Goal: Use online tool/utility: Utilize a website feature to perform a specific function

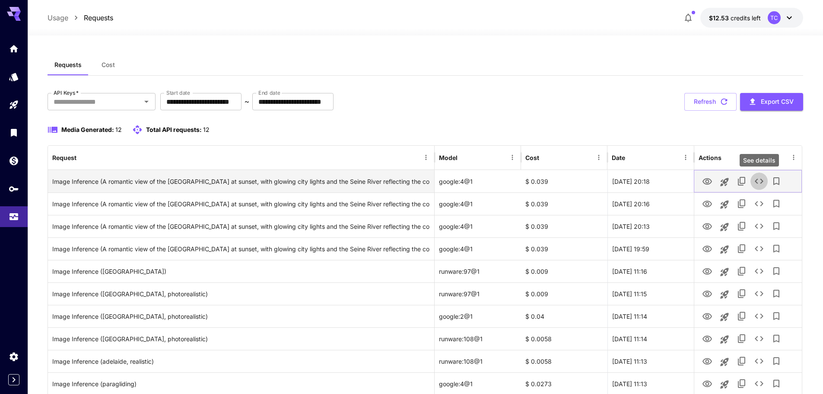
click at [761, 179] on icon "See details" at bounding box center [759, 181] width 10 height 10
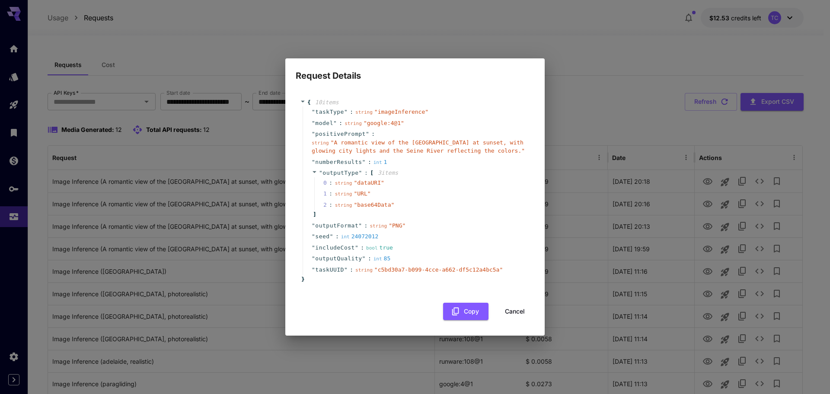
click at [793, 208] on div "Request Details { 10 item s " taskType " : string " imageInference " " model " …" at bounding box center [415, 197] width 830 height 394
click at [519, 307] on button "Cancel" at bounding box center [514, 312] width 39 height 18
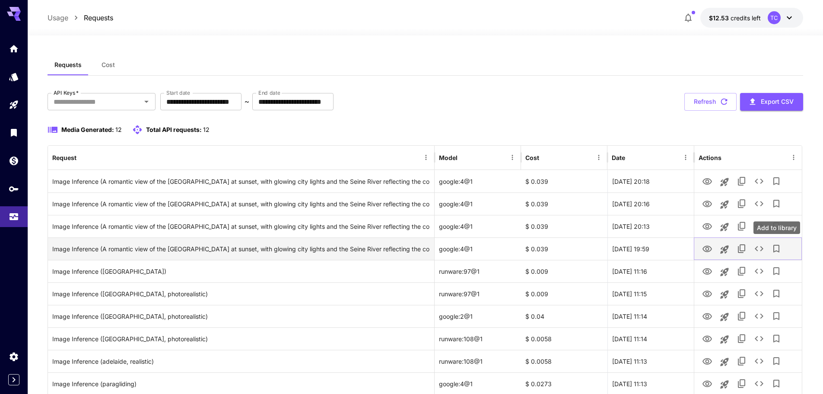
click at [779, 247] on icon "Add to library" at bounding box center [776, 248] width 10 height 10
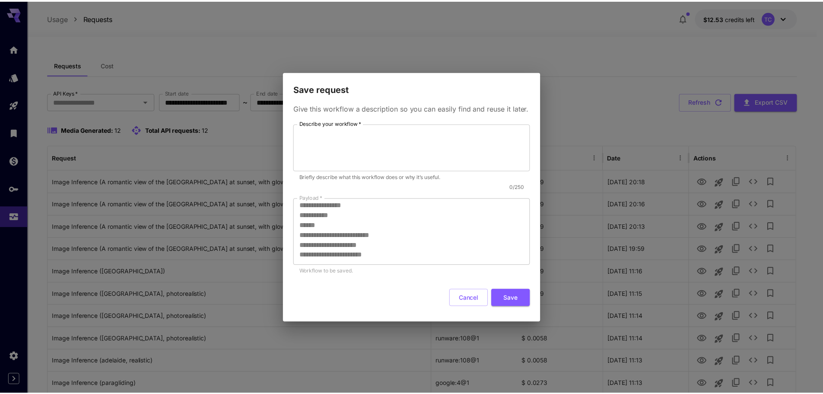
scroll to position [86, 0]
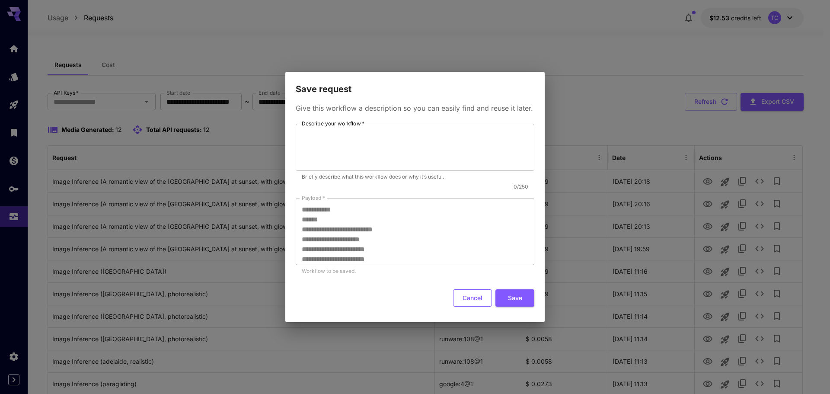
click at [474, 292] on button "Cancel" at bounding box center [472, 298] width 39 height 18
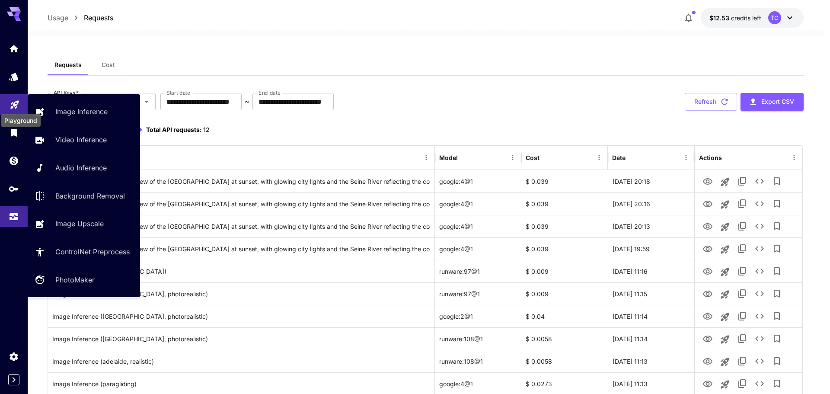
click at [12, 106] on icon "Playground" at bounding box center [14, 103] width 8 height 8
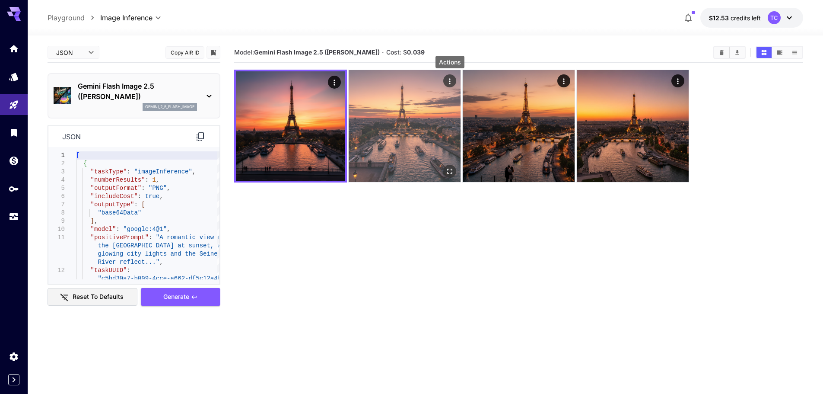
click at [446, 77] on icon "Actions" at bounding box center [450, 81] width 9 height 9
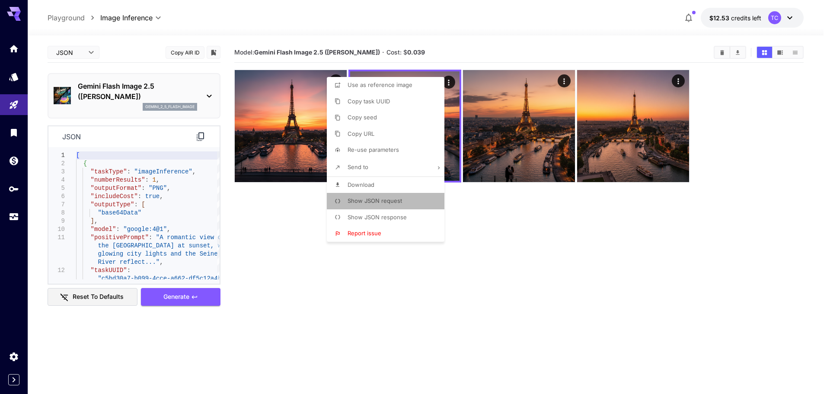
click at [403, 207] on li "Show JSON request" at bounding box center [388, 201] width 123 height 16
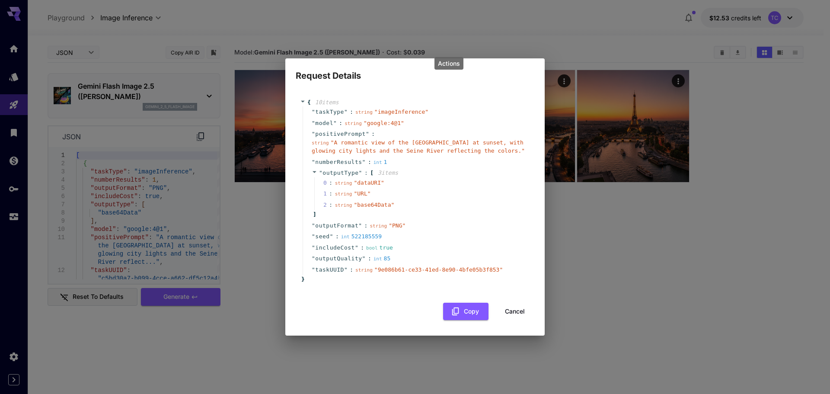
click at [614, 204] on div "Request Details { 10 item s " taskType " : string " imageInference " " model " …" at bounding box center [415, 197] width 830 height 394
drag, startPoint x: 578, startPoint y: 215, endPoint x: 581, endPoint y: 220, distance: 6.4
click at [579, 216] on div "Request Details { 10 item s " taskType " : string " imageInference " " model " …" at bounding box center [415, 197] width 830 height 394
click at [520, 310] on button "Cancel" at bounding box center [514, 312] width 39 height 18
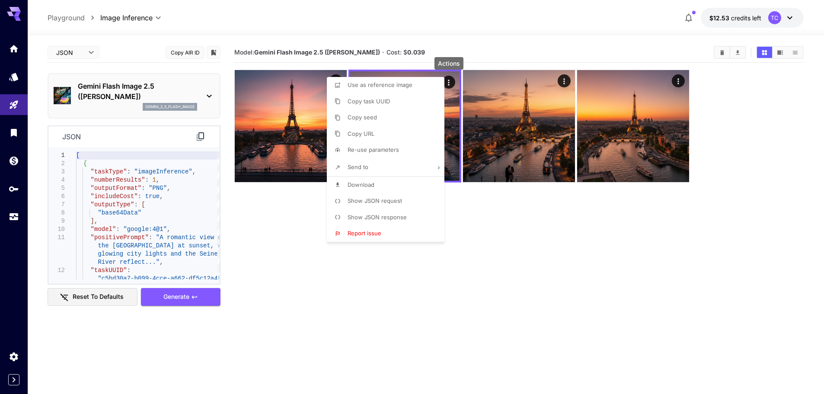
click at [565, 79] on div at bounding box center [415, 197] width 830 height 394
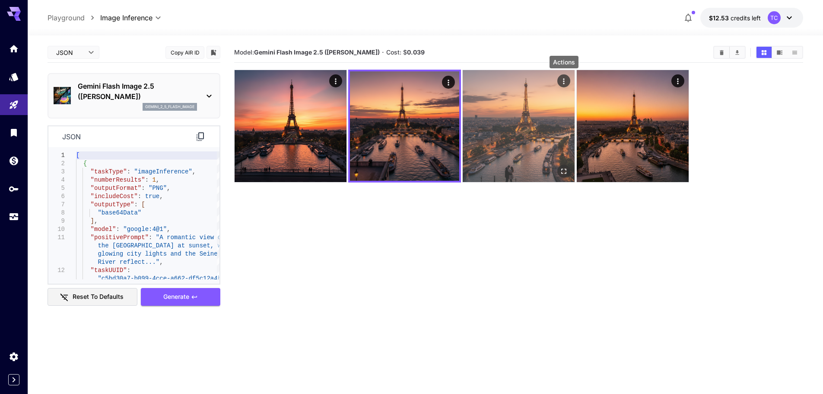
click at [559, 83] on button "Actions" at bounding box center [563, 80] width 13 height 13
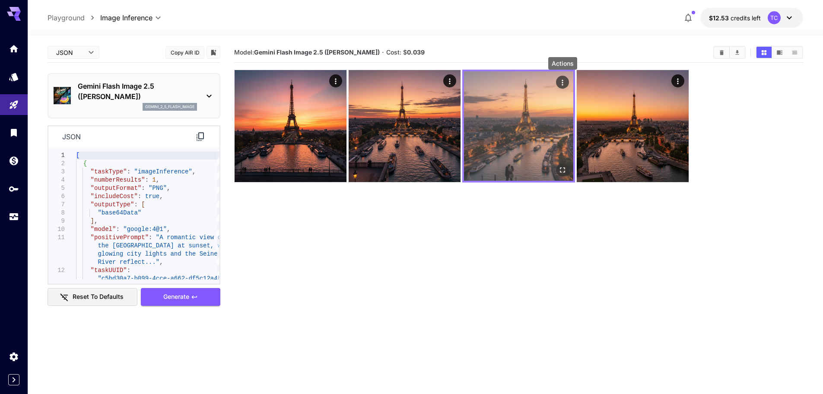
click at [562, 83] on icon "Actions" at bounding box center [562, 82] width 9 height 9
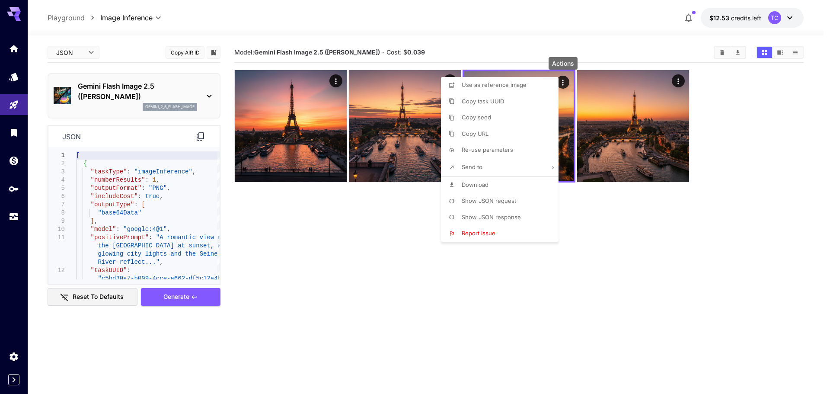
click at [507, 200] on span "Show JSON request" at bounding box center [489, 200] width 54 height 7
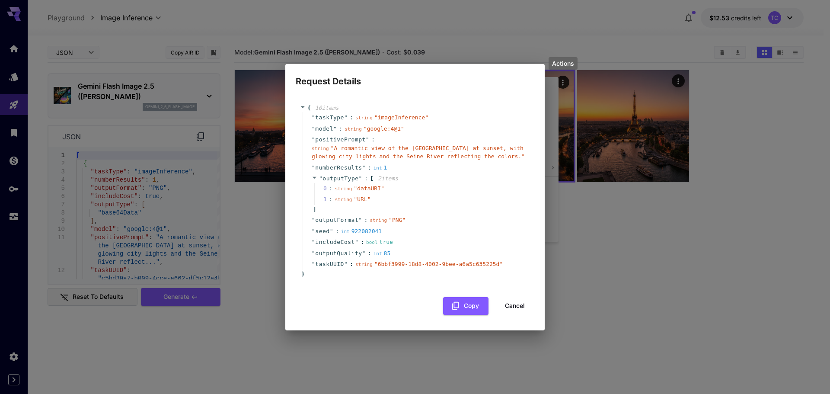
click at [631, 209] on div "Request Details { 10 item s " taskType " : string " imageInference " " model " …" at bounding box center [415, 197] width 830 height 394
click at [513, 299] on button "Cancel" at bounding box center [514, 306] width 39 height 18
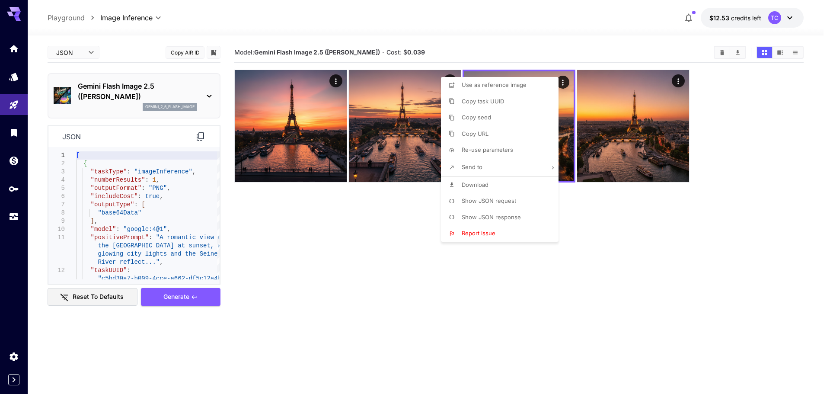
click at [635, 250] on div at bounding box center [415, 197] width 830 height 394
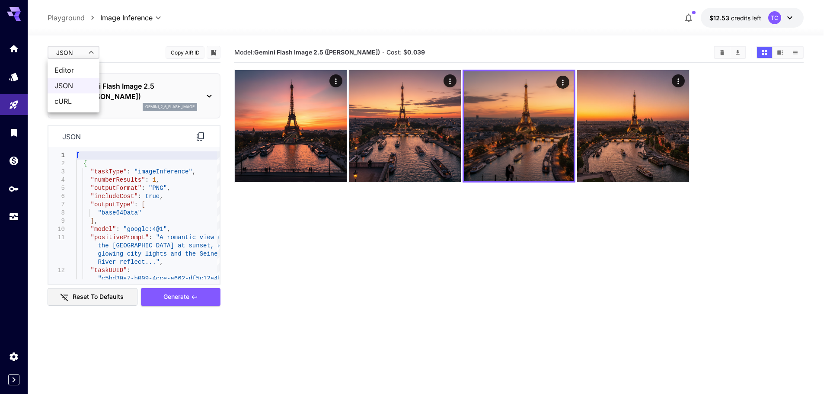
click at [96, 55] on body "**********" at bounding box center [415, 231] width 830 height 462
click at [77, 71] on span "Editor" at bounding box center [73, 70] width 38 height 10
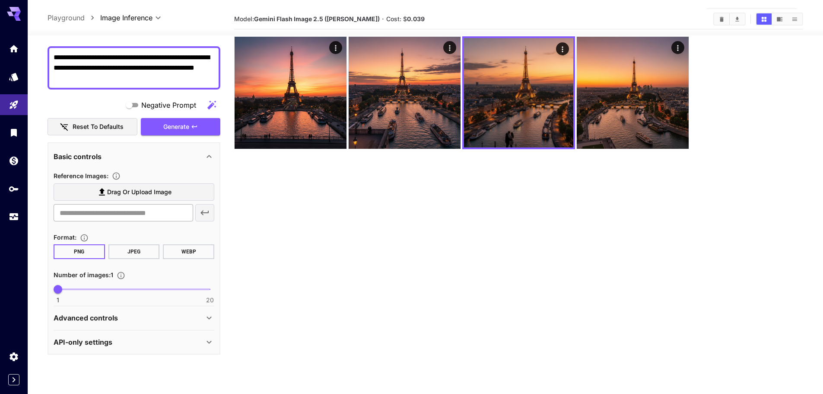
scroll to position [68, 0]
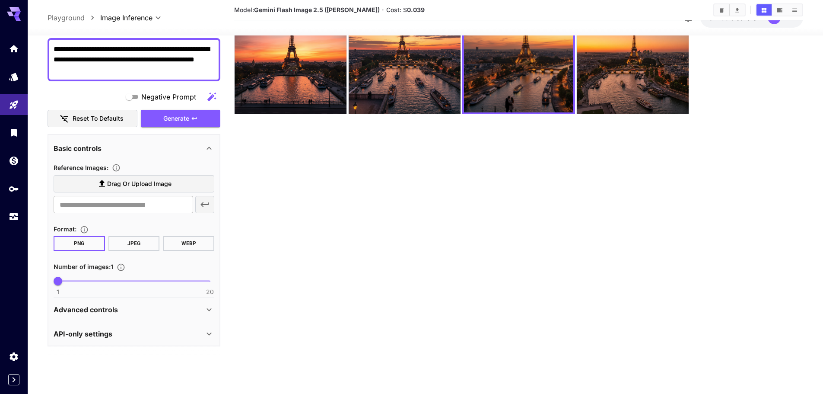
click at [154, 330] on div "API-only settings" at bounding box center [129, 333] width 150 height 10
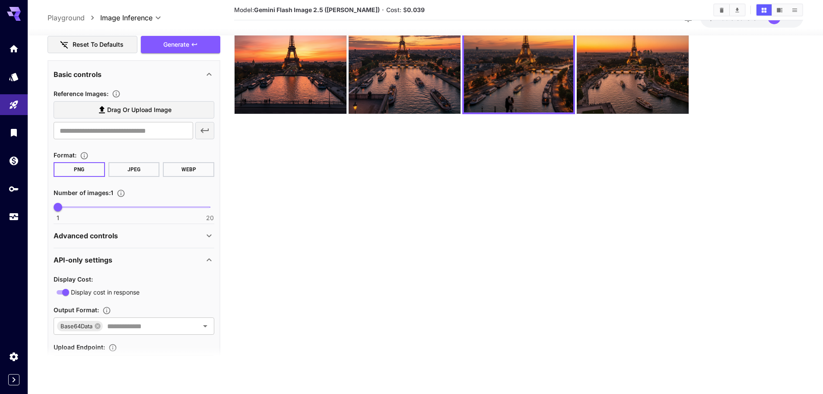
scroll to position [194, 0]
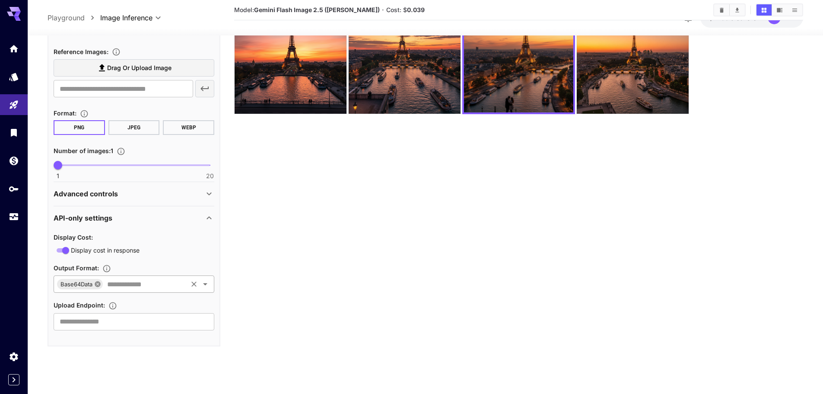
click at [98, 286] on icon at bounding box center [98, 284] width 6 height 6
click at [143, 284] on input "text" at bounding box center [126, 284] width 141 height 12
click at [111, 350] on li "URL" at bounding box center [134, 350] width 161 height 22
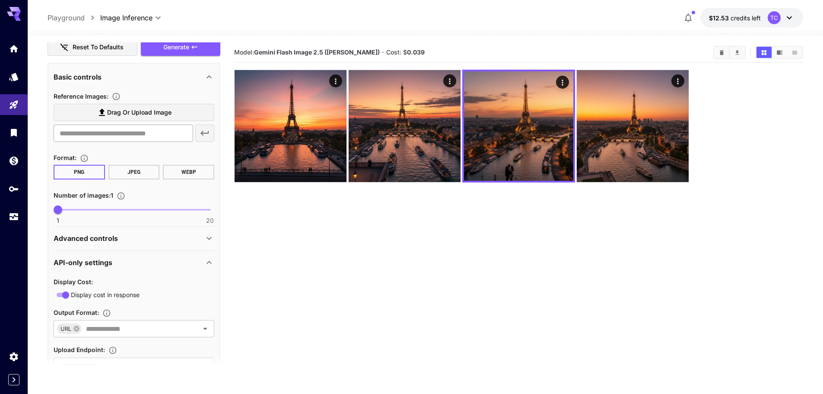
scroll to position [0, 0]
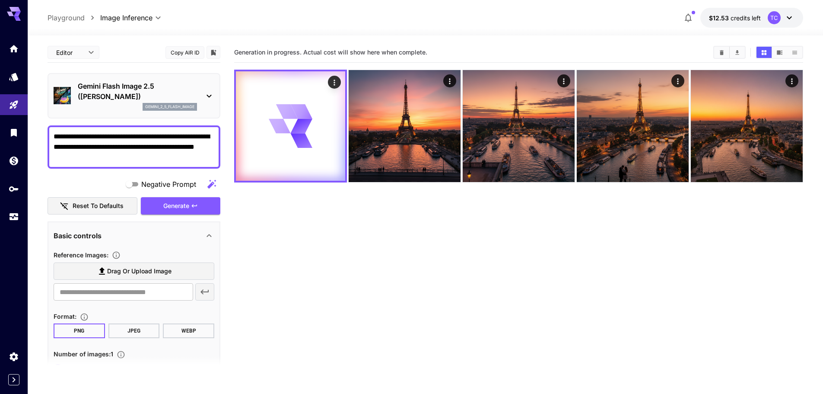
drag, startPoint x: 180, startPoint y: 207, endPoint x: 349, endPoint y: 230, distance: 170.5
click at [347, 231] on main "**********" at bounding box center [426, 242] width 756 height 401
click at [354, 218] on section "Generation in progress. Actual cost will show here when complete." at bounding box center [518, 239] width 569 height 394
click at [92, 57] on body "**********" at bounding box center [411, 231] width 823 height 462
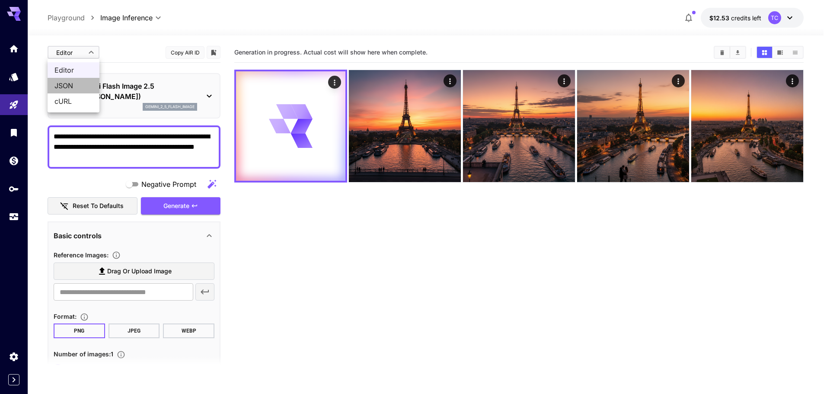
click at [81, 86] on span "JSON" at bounding box center [73, 85] width 38 height 10
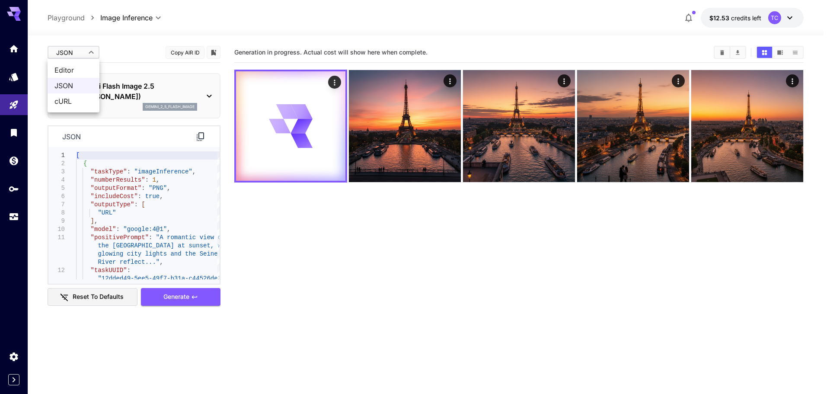
click at [85, 49] on body "**********" at bounding box center [415, 231] width 830 height 462
click at [79, 102] on span "cURL" at bounding box center [73, 101] width 38 height 10
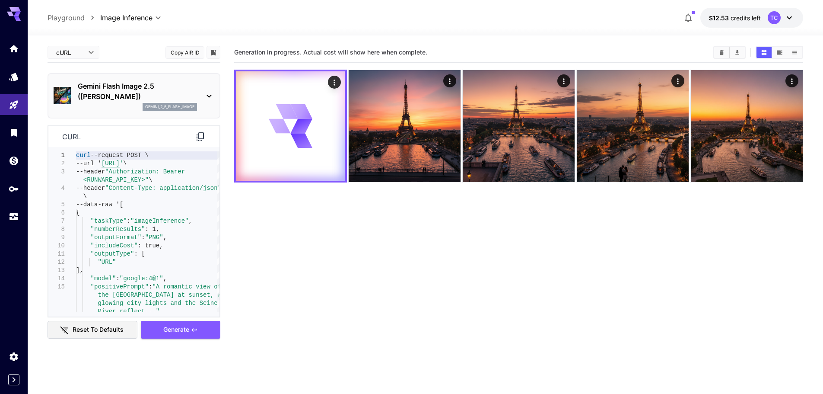
click at [201, 131] on icon at bounding box center [200, 136] width 10 height 10
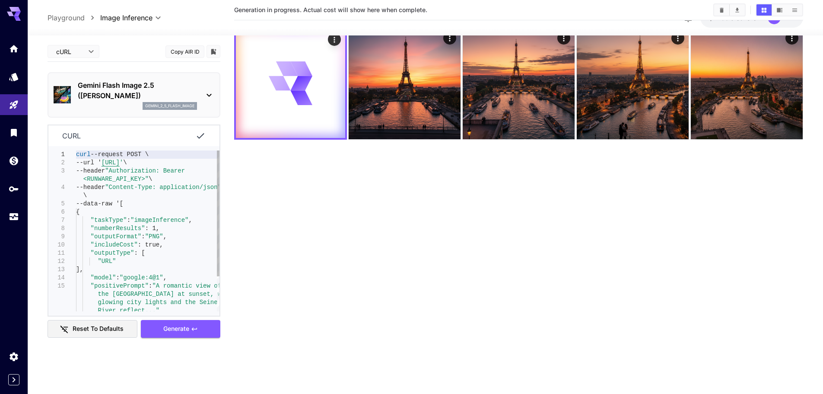
scroll to position [43, 0]
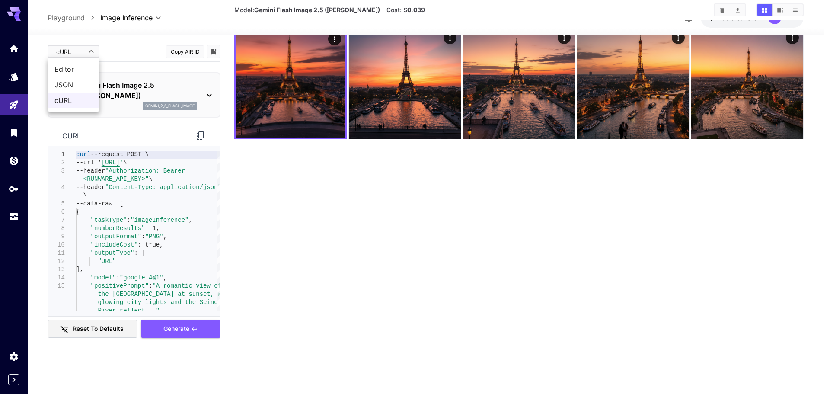
click at [88, 55] on body "**********" at bounding box center [415, 188] width 830 height 462
click at [68, 67] on span "Editor" at bounding box center [73, 69] width 38 height 10
type input "****"
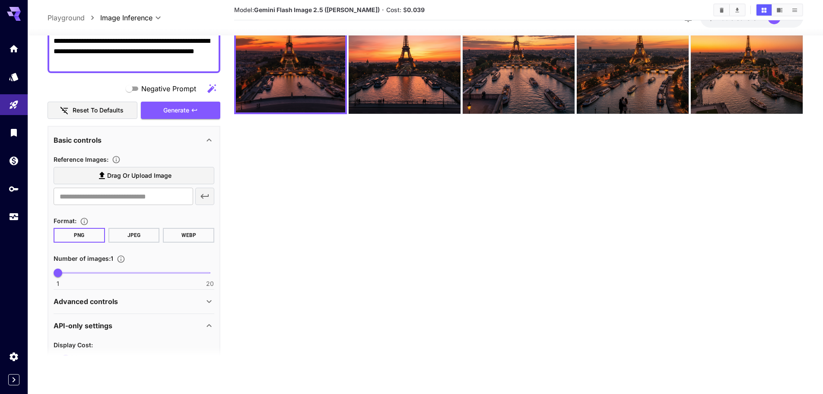
scroll to position [130, 0]
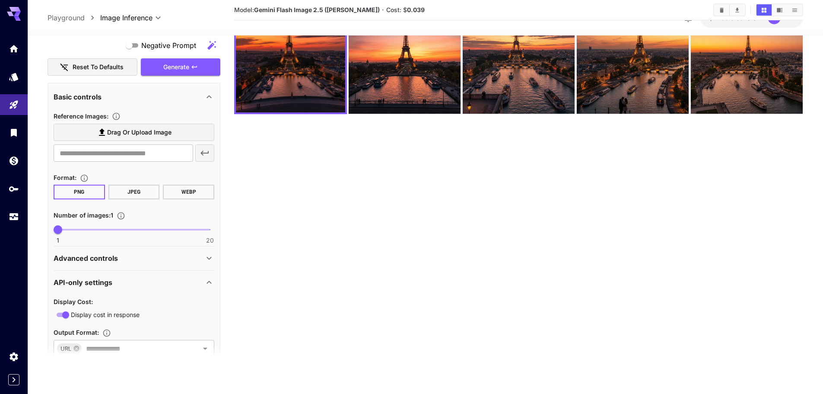
click at [175, 254] on div "Advanced controls" at bounding box center [129, 258] width 150 height 10
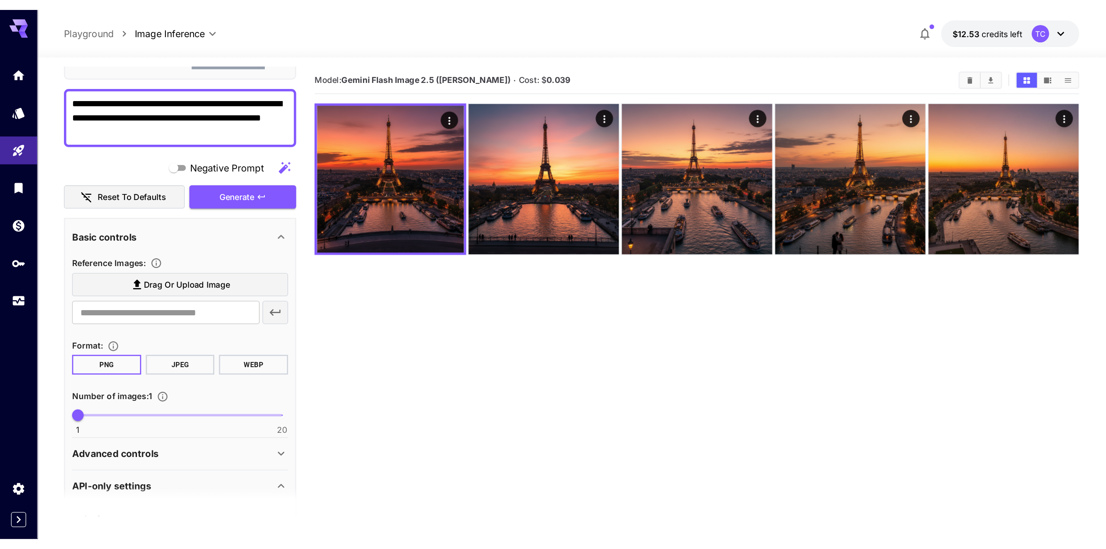
scroll to position [0, 0]
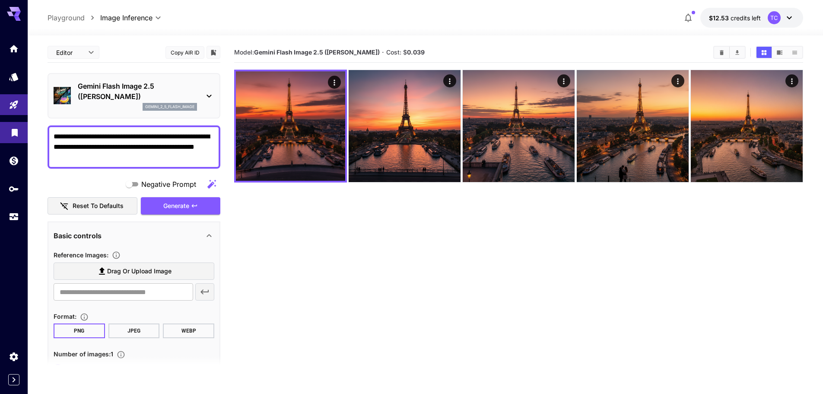
click at [12, 139] on link at bounding box center [14, 132] width 28 height 21
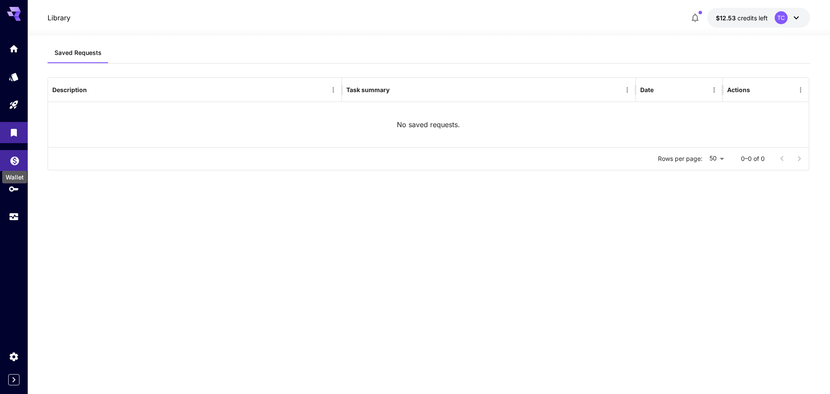
click at [18, 162] on icon "Wallet" at bounding box center [15, 159] width 10 height 10
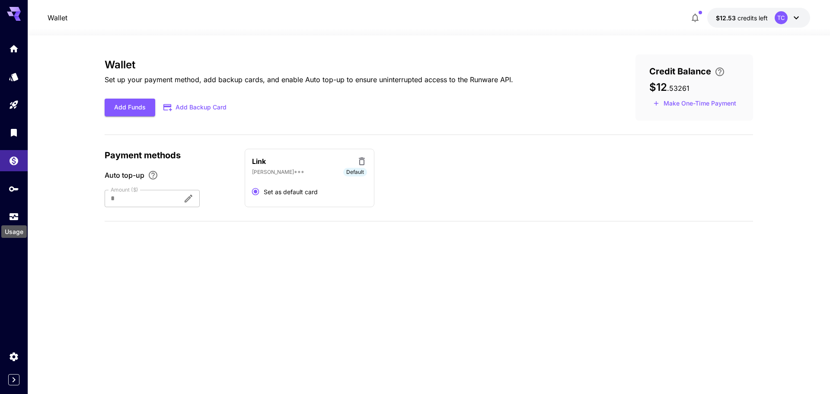
click at [8, 223] on div "Usage" at bounding box center [13, 228] width 27 height 19
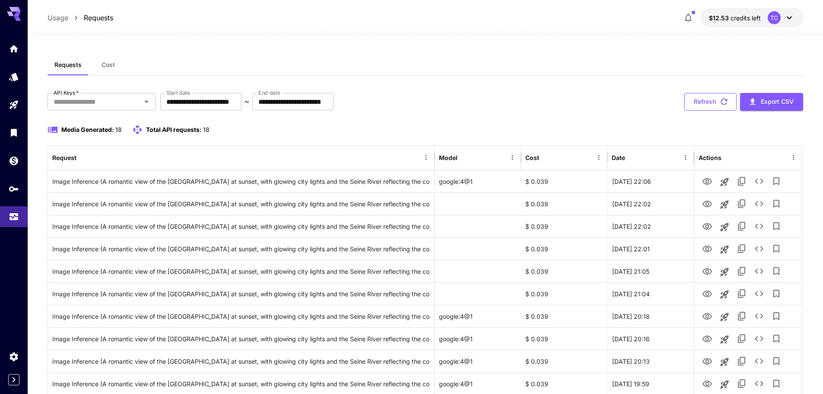
click at [720, 104] on icon "button" at bounding box center [725, 102] width 10 height 10
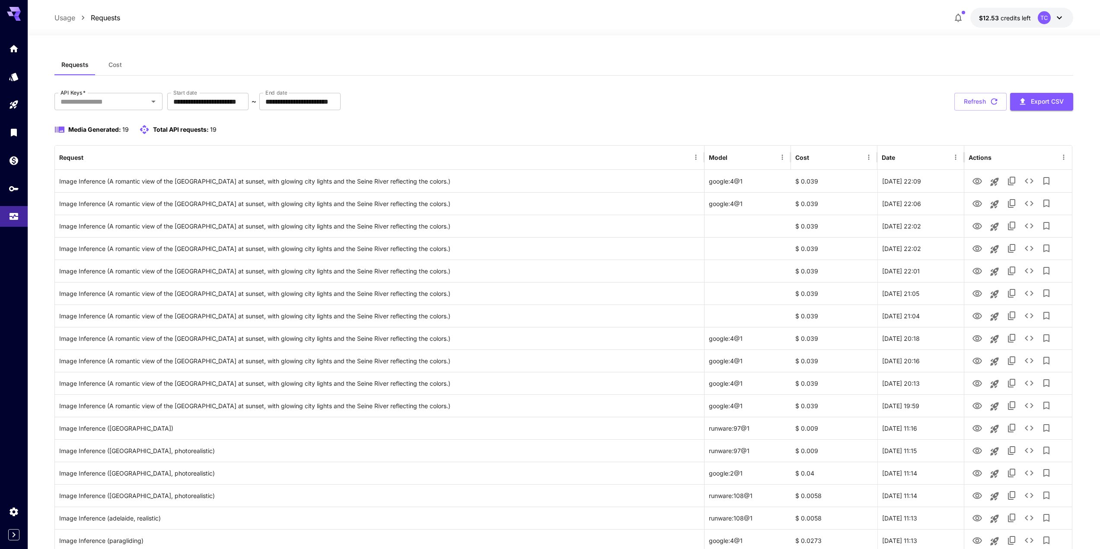
click at [823, 18] on icon at bounding box center [1059, 18] width 10 height 10
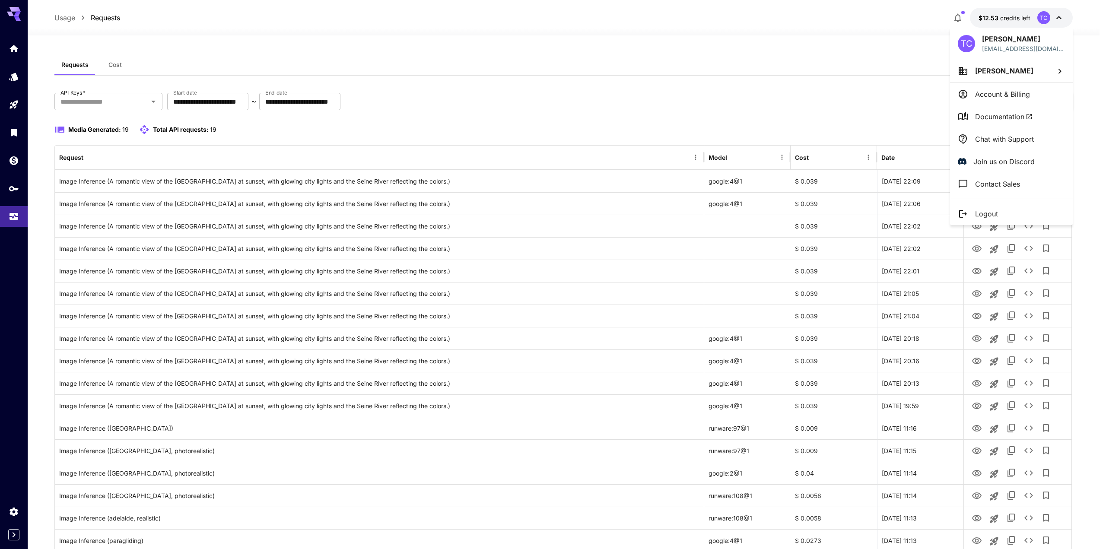
click at [20, 111] on div at bounding box center [553, 274] width 1106 height 549
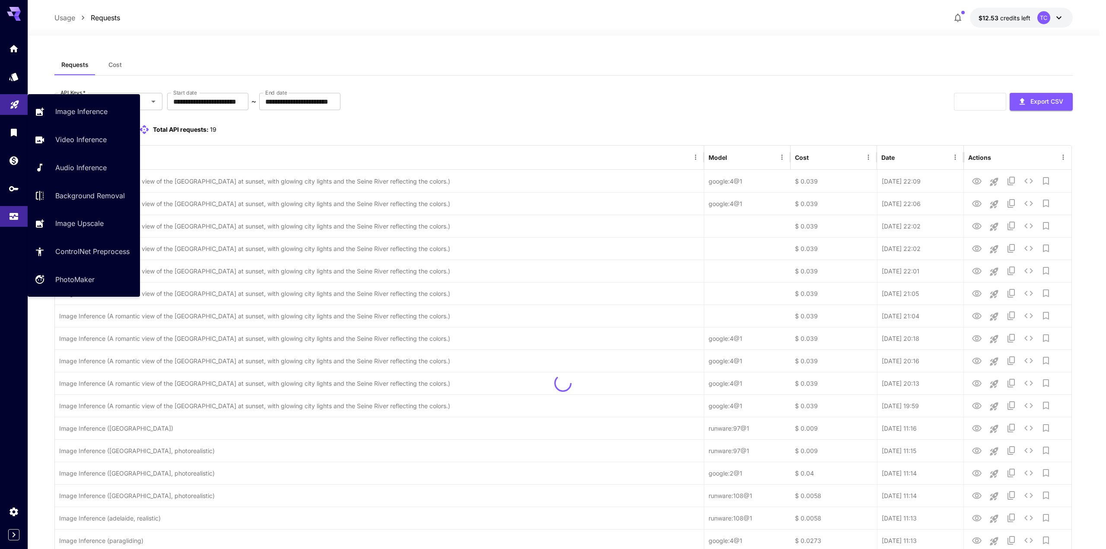
click at [10, 109] on body "**********" at bounding box center [553, 323] width 1106 height 646
click at [67, 113] on p "Image Inference" at bounding box center [83, 111] width 52 height 10
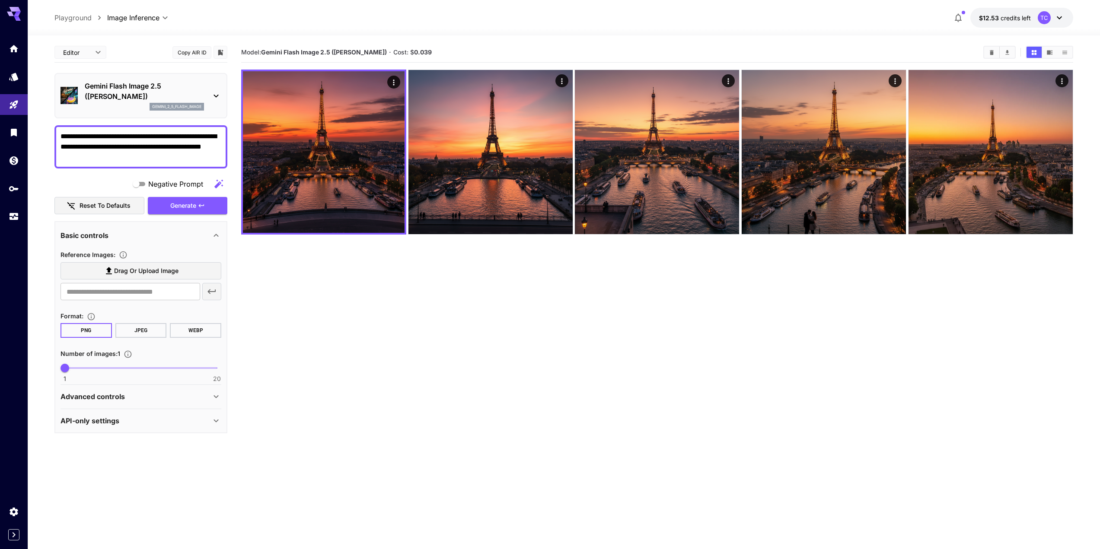
click at [209, 89] on div "Gemini Flash Image 2.5 ([PERSON_NAME]) gemini_2_5_flash_image" at bounding box center [141, 95] width 161 height 37
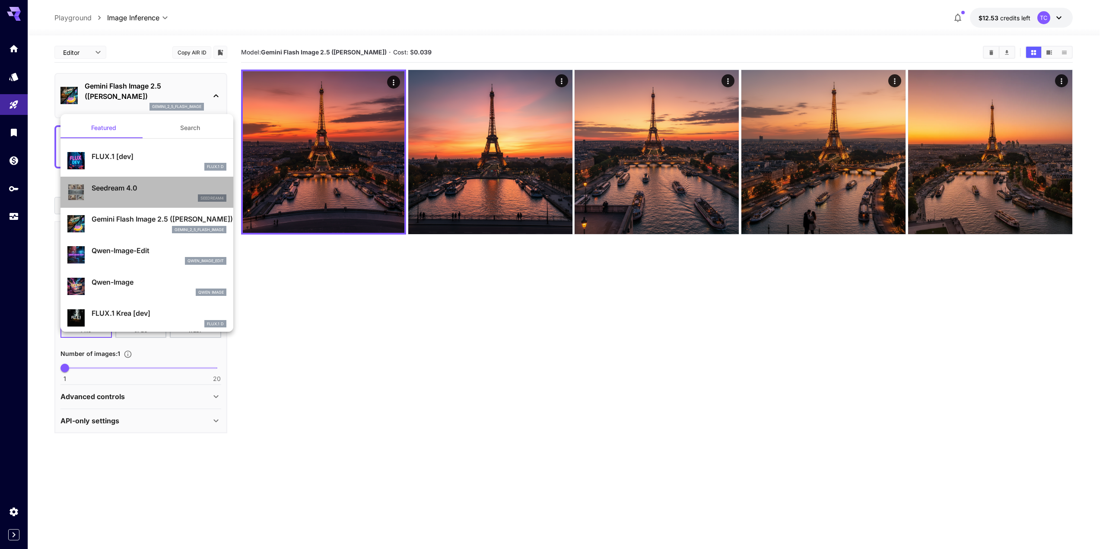
click at [147, 202] on div "seedream4" at bounding box center [159, 198] width 135 height 8
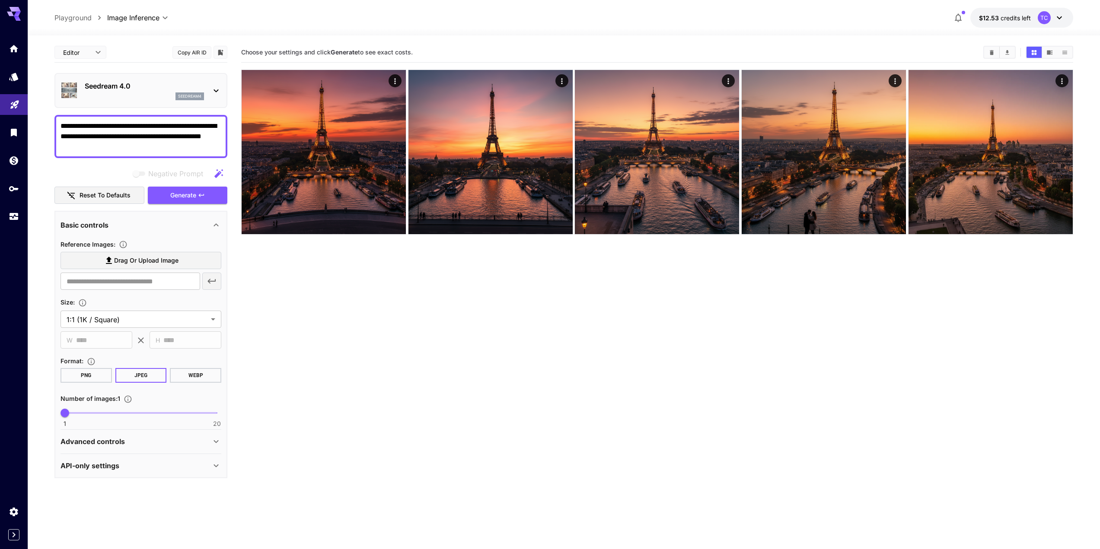
drag, startPoint x: 114, startPoint y: 151, endPoint x: 22, endPoint y: 108, distance: 101.5
click at [22, 112] on div "**********" at bounding box center [550, 309] width 1100 height 618
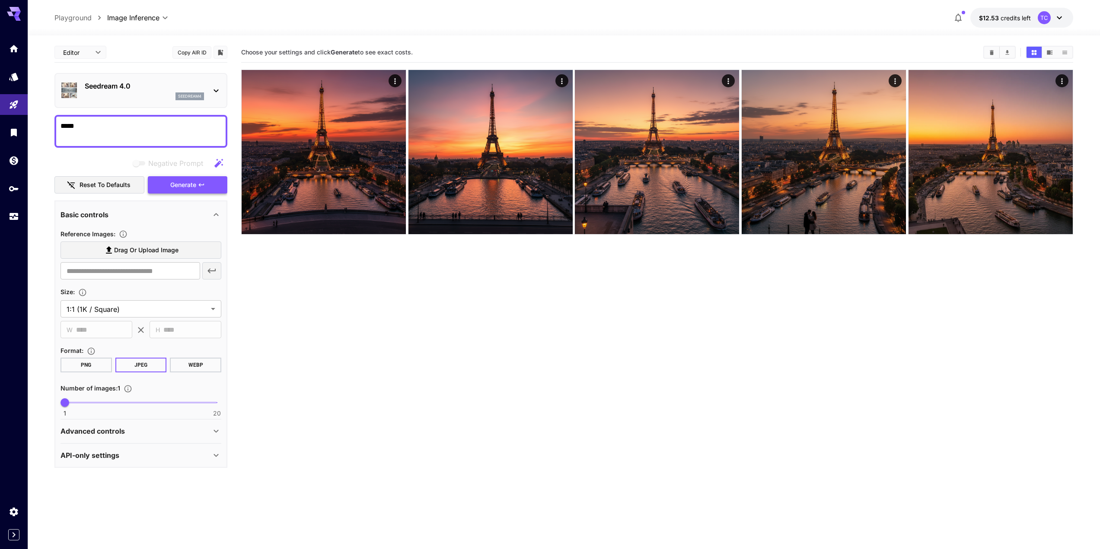
type textarea "*****"
click at [180, 191] on button "Generate" at bounding box center [188, 185] width 80 height 18
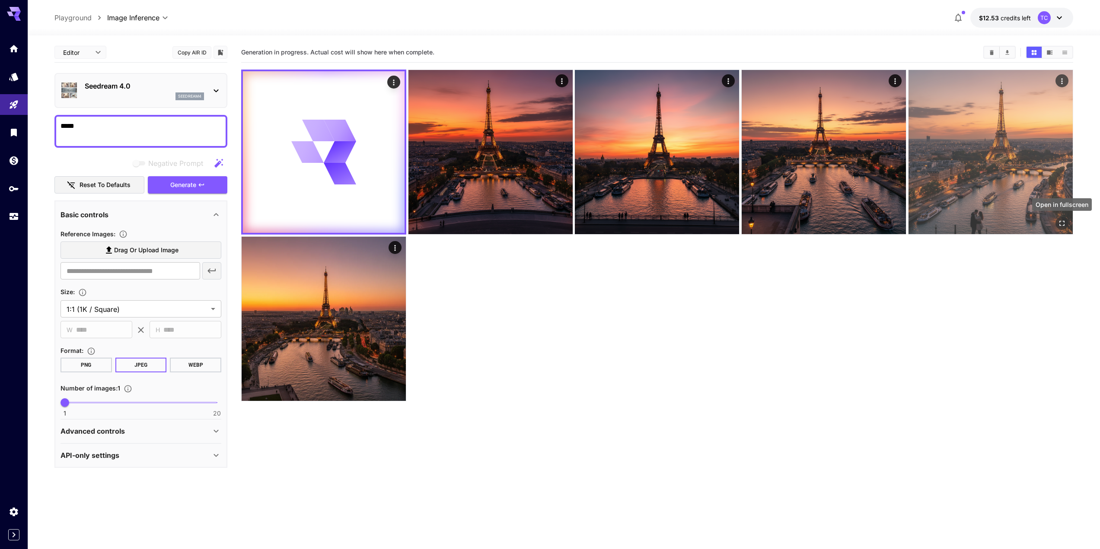
click at [823, 218] on button "Open in fullscreen" at bounding box center [1061, 223] width 13 height 13
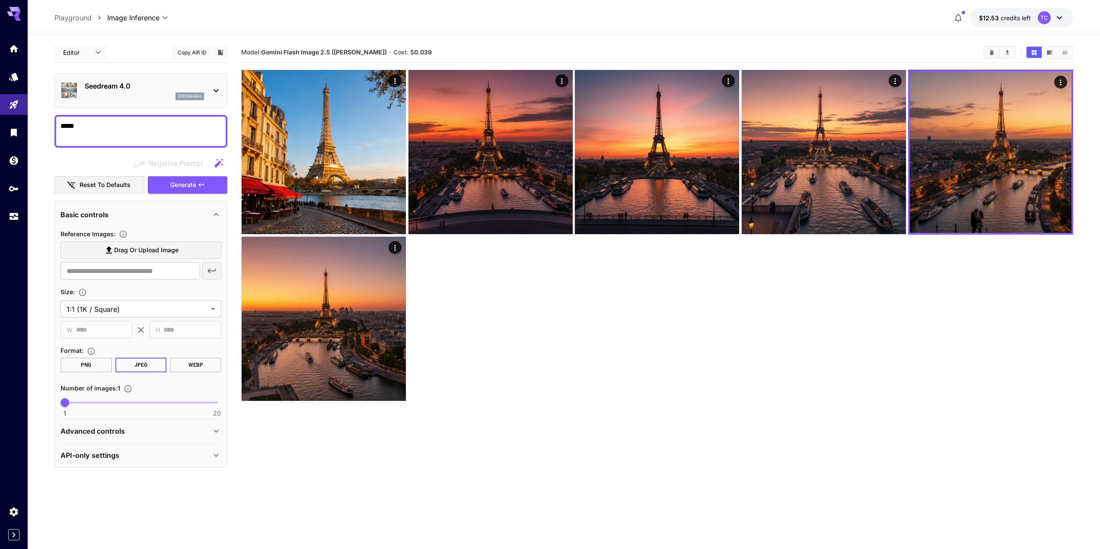
click at [355, 168] on img at bounding box center [324, 152] width 164 height 164
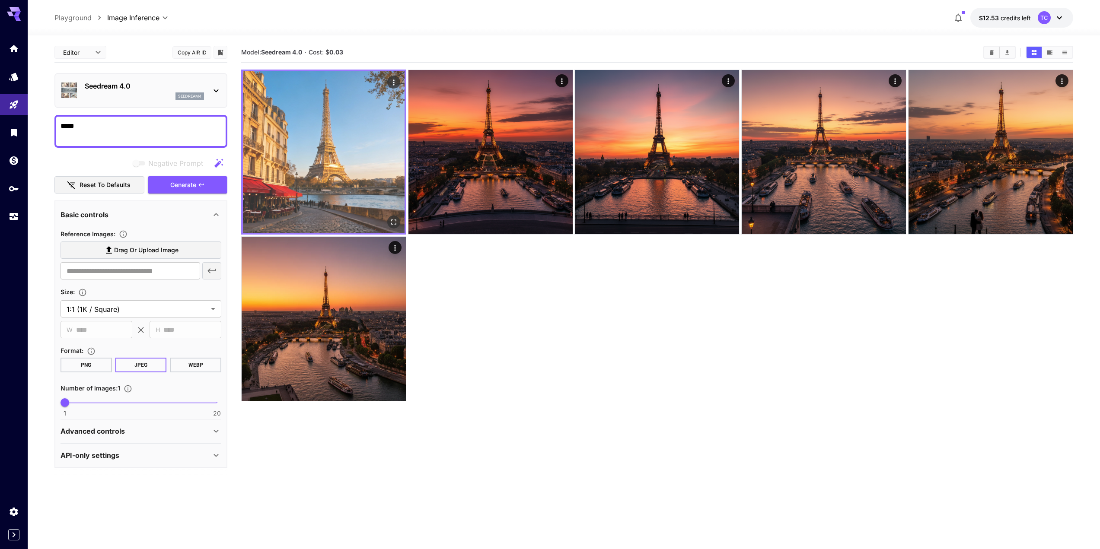
click at [355, 182] on img at bounding box center [324, 152] width 162 height 162
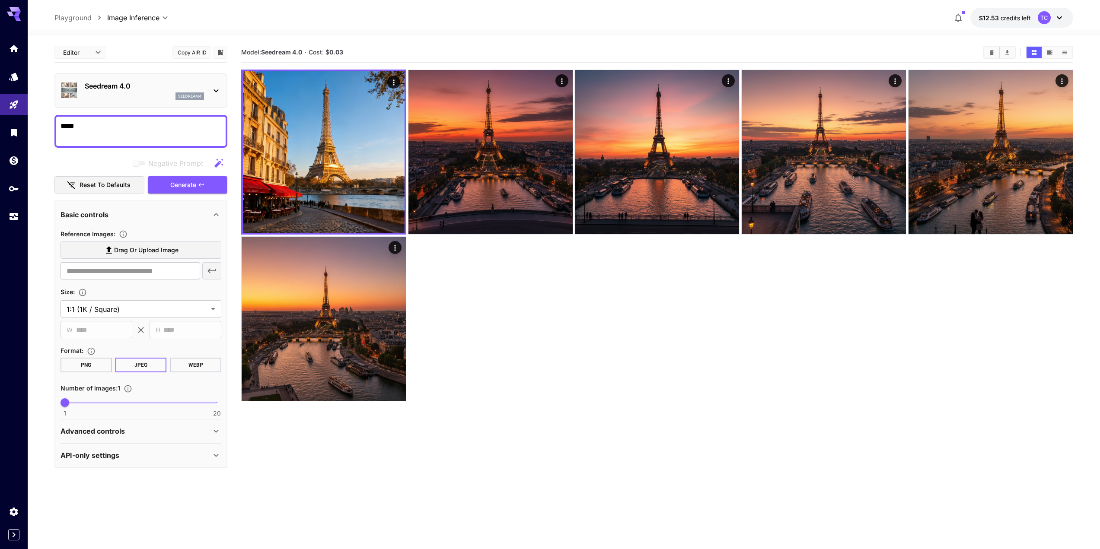
click at [560, 321] on div at bounding box center [657, 236] width 832 height 332
drag, startPoint x: 105, startPoint y: 132, endPoint x: 1, endPoint y: 132, distance: 104.2
click at [1, 132] on div "**********" at bounding box center [550, 309] width 1100 height 618
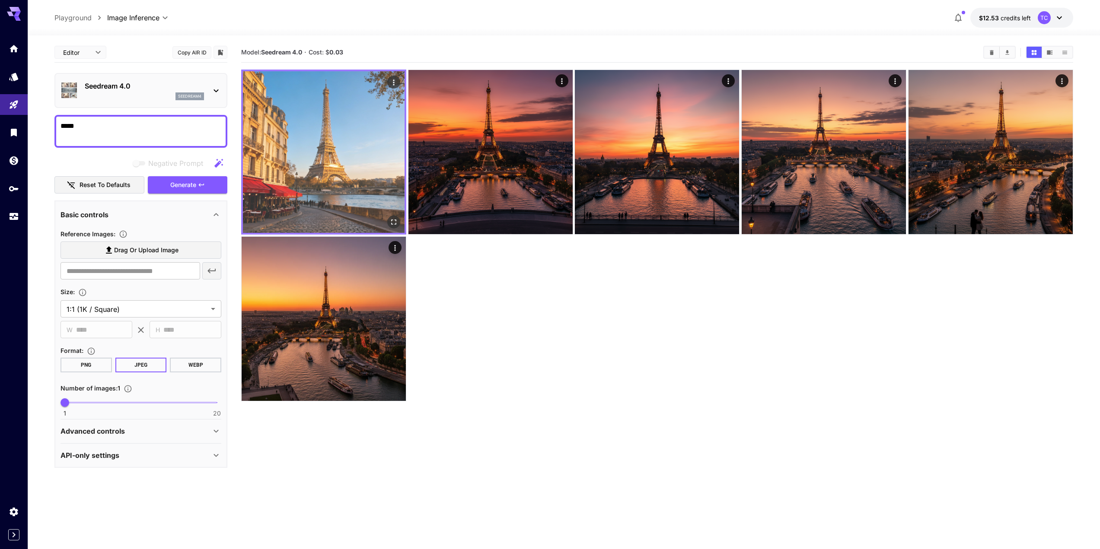
click at [368, 159] on img at bounding box center [324, 152] width 162 height 162
click at [393, 218] on icon "Open in fullscreen" at bounding box center [393, 222] width 9 height 9
click at [381, 148] on img at bounding box center [324, 152] width 162 height 162
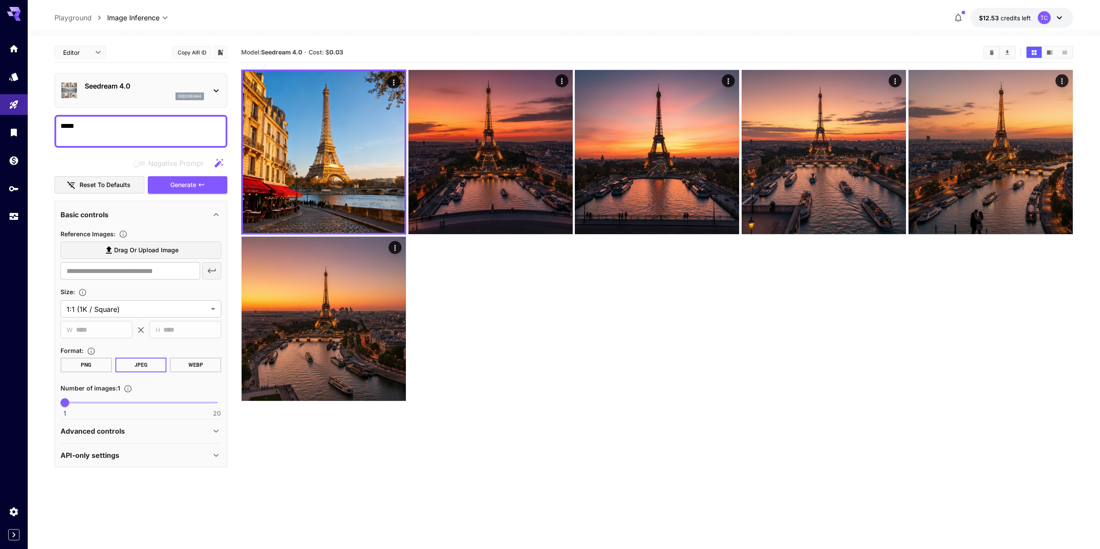
click at [100, 72] on div "**********" at bounding box center [140, 255] width 173 height 426
click at [109, 81] on p "Seedream 4.0" at bounding box center [144, 86] width 119 height 10
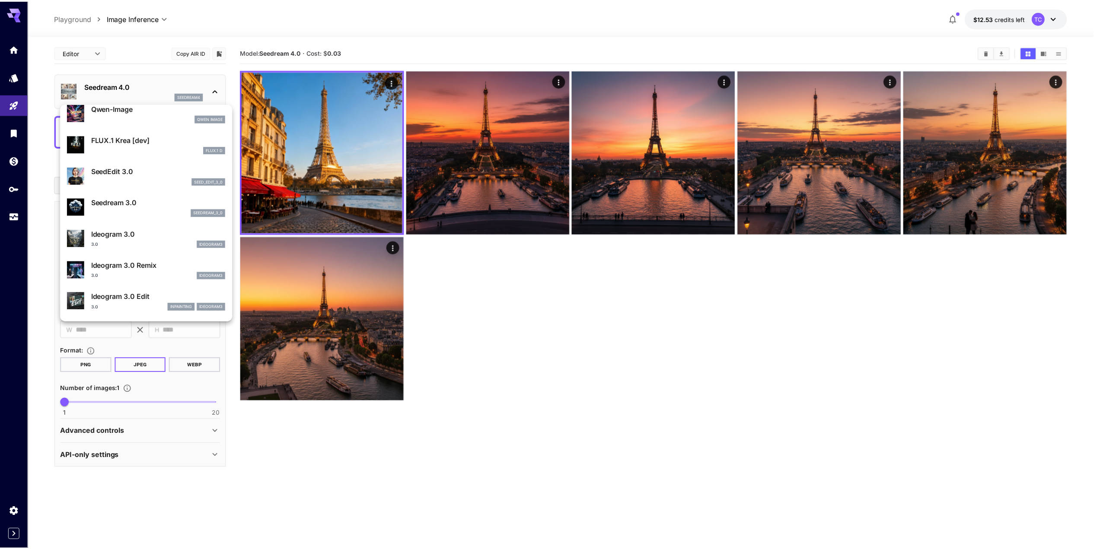
scroll to position [173, 0]
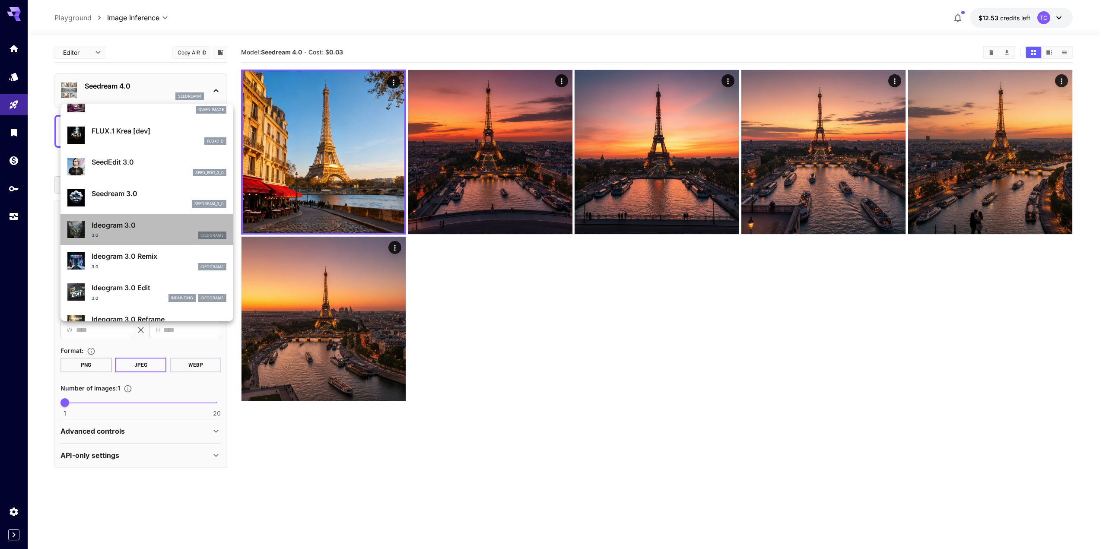
click at [163, 229] on p "Ideogram 3.0" at bounding box center [159, 225] width 135 height 10
type input "**********"
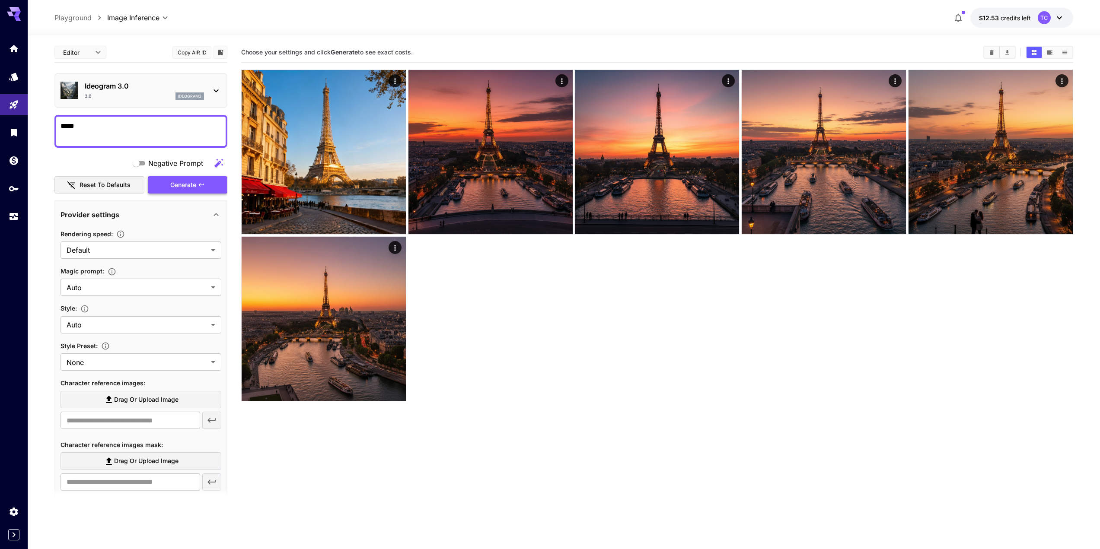
click at [182, 186] on span "Generate" at bounding box center [183, 185] width 26 height 11
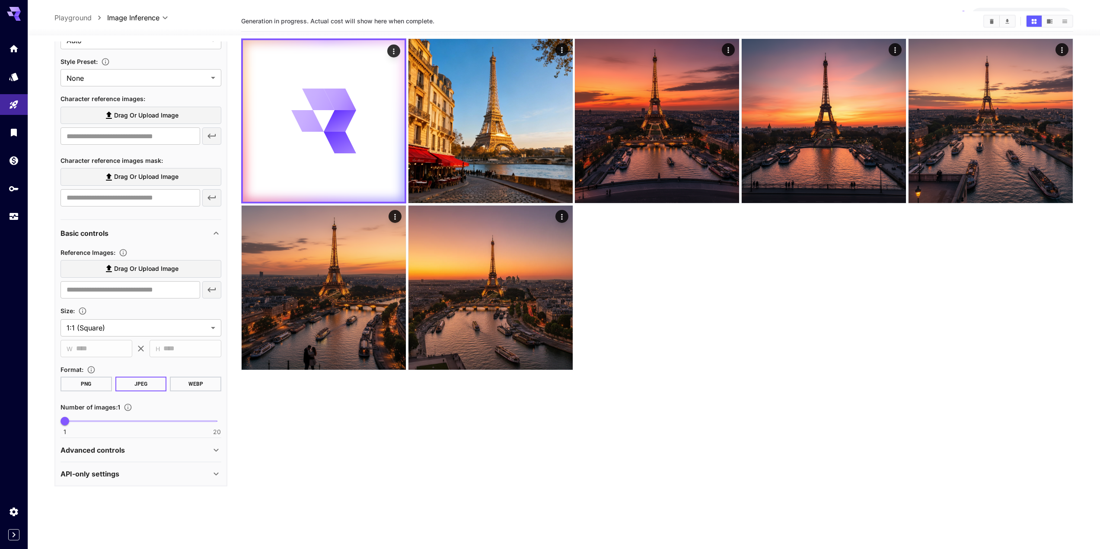
scroll to position [68, 0]
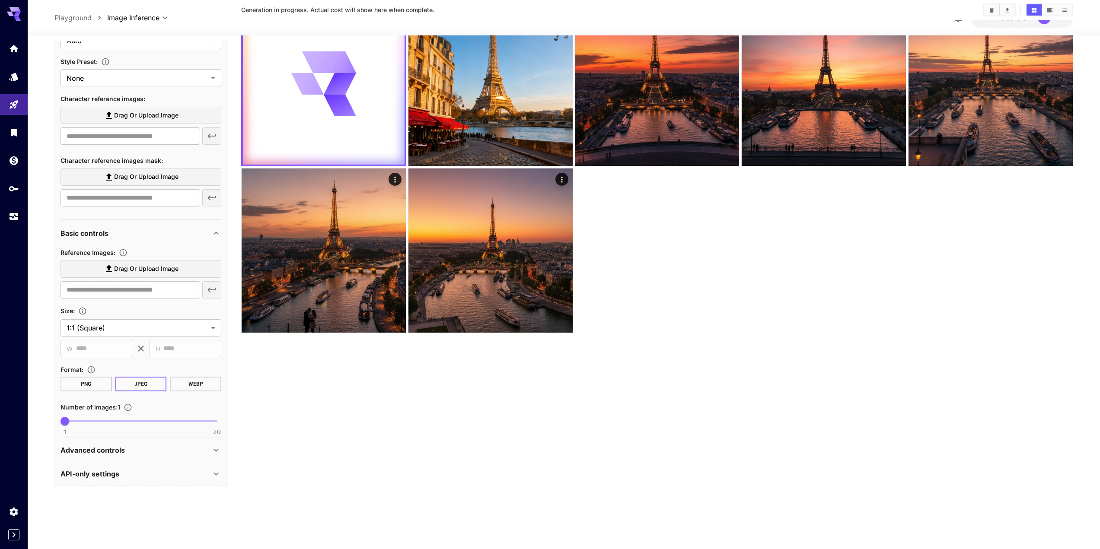
click at [124, 479] on div "API-only settings" at bounding box center [136, 474] width 150 height 10
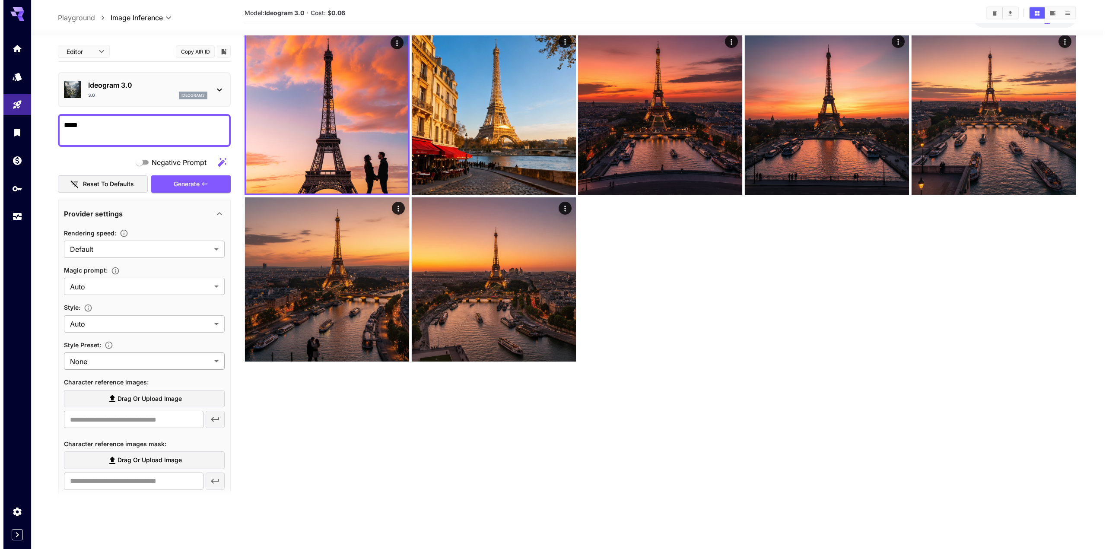
scroll to position [0, 0]
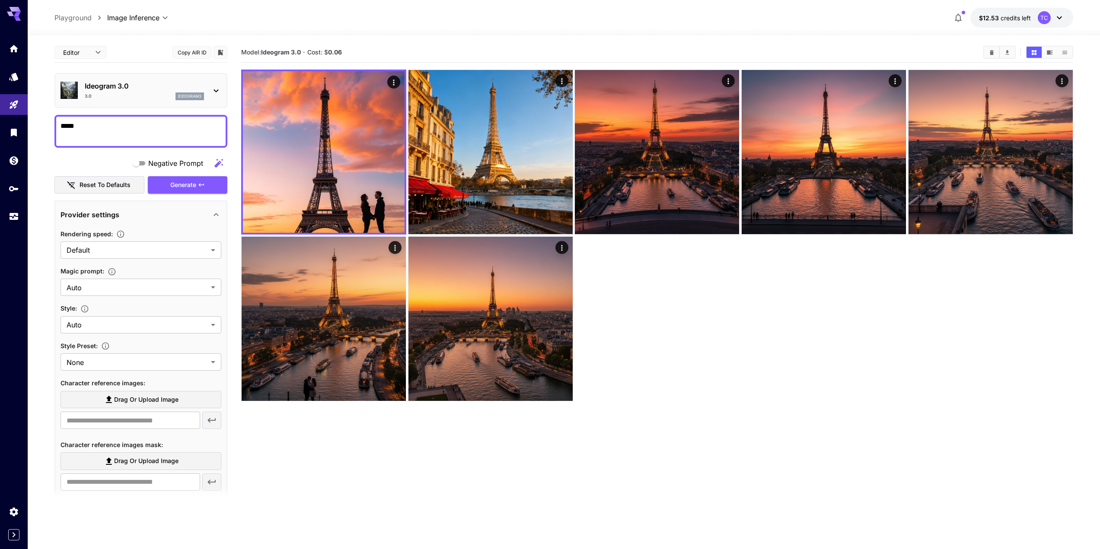
click at [133, 92] on div "Ideogram 3.0 3.0 ideogram3" at bounding box center [144, 90] width 119 height 19
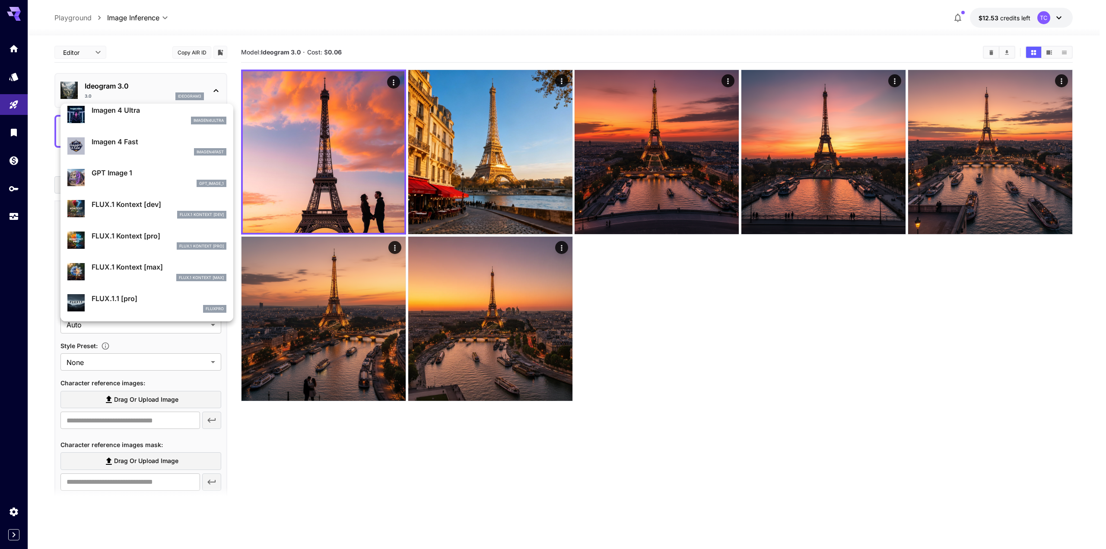
scroll to position [391, 0]
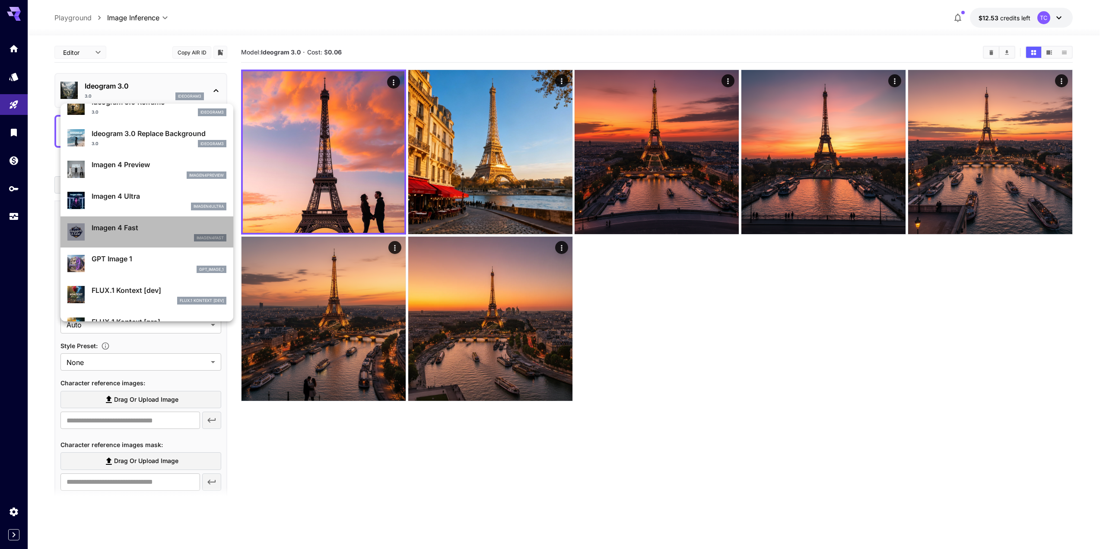
click at [159, 233] on p "Imagen 4 Fast" at bounding box center [159, 228] width 135 height 10
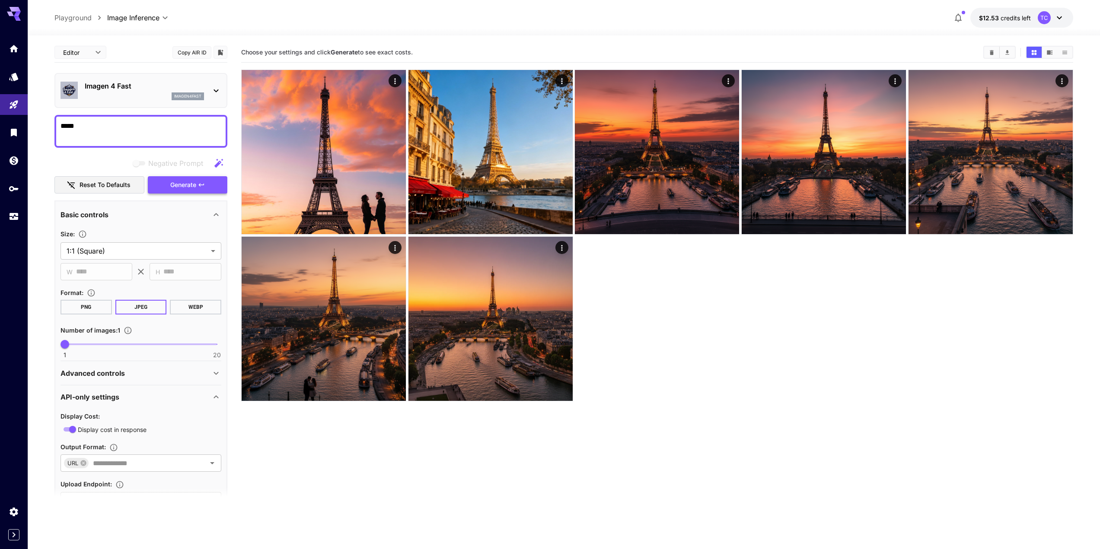
click at [178, 182] on span "Generate" at bounding box center [183, 185] width 26 height 11
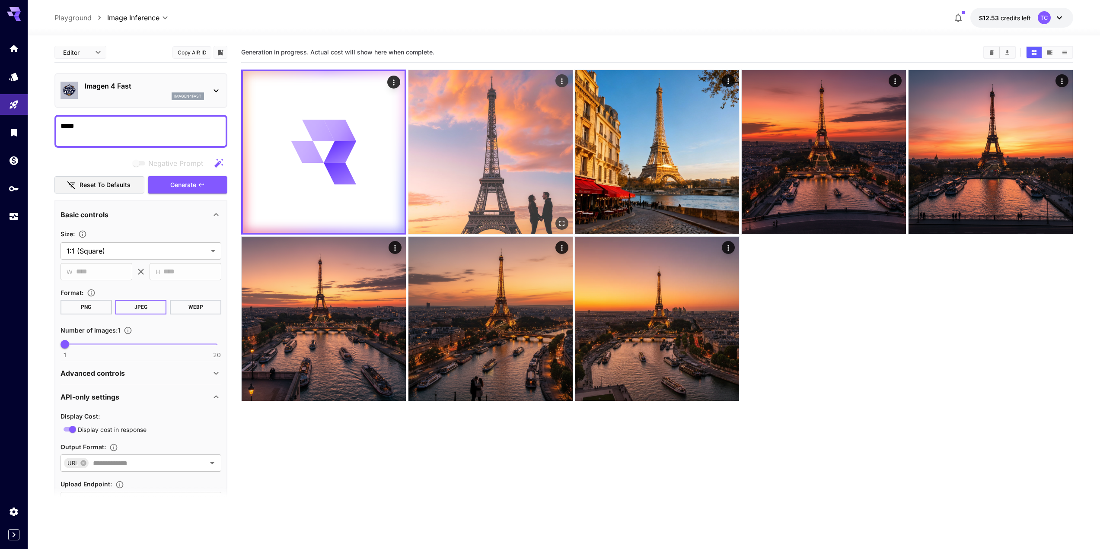
click at [470, 134] on img at bounding box center [490, 152] width 164 height 164
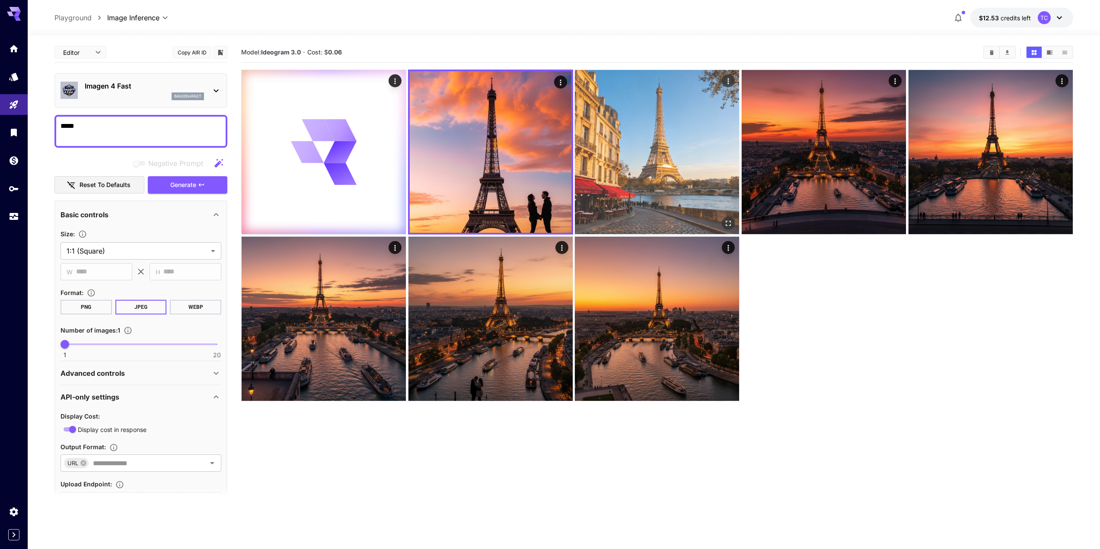
click at [694, 162] on img at bounding box center [657, 152] width 164 height 164
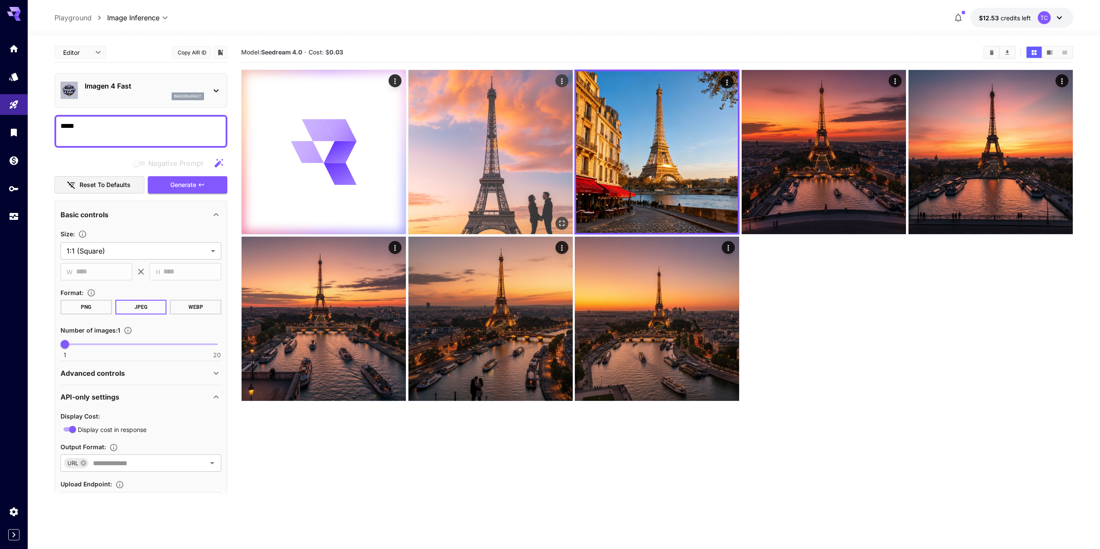
click at [545, 177] on img at bounding box center [490, 152] width 164 height 164
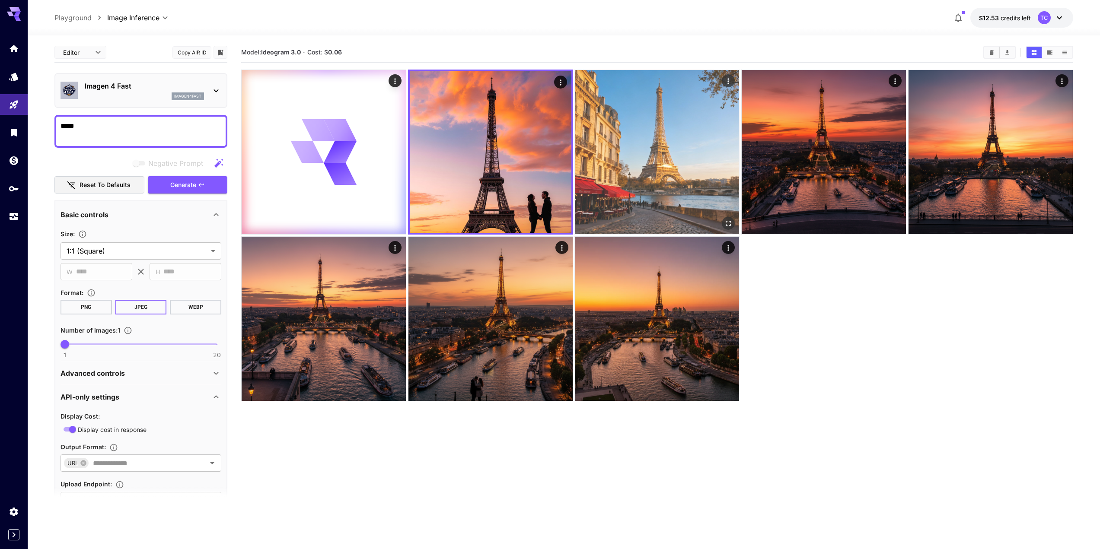
click at [685, 172] on img at bounding box center [657, 152] width 164 height 164
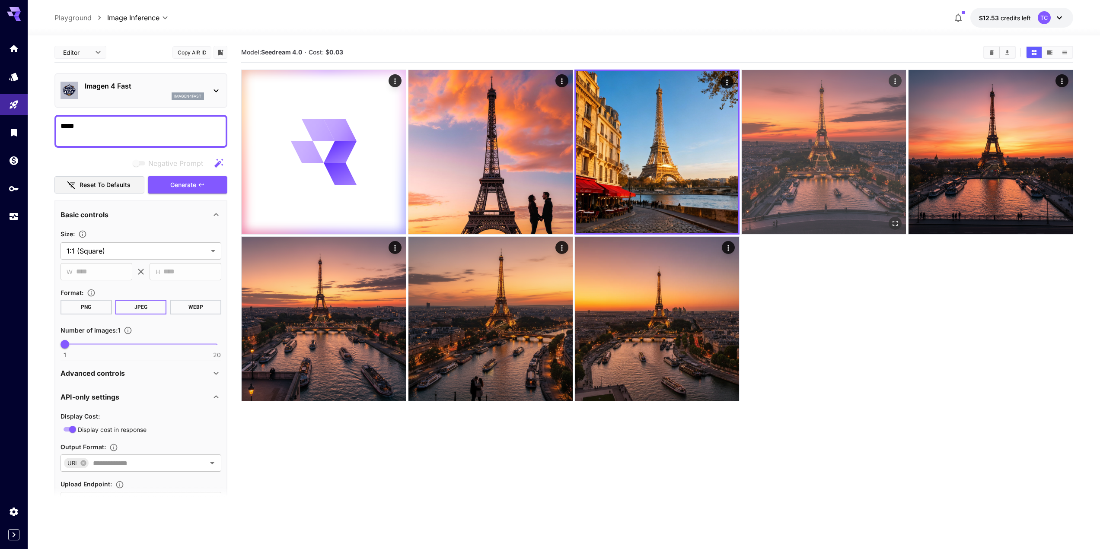
click at [861, 162] on img at bounding box center [824, 152] width 164 height 164
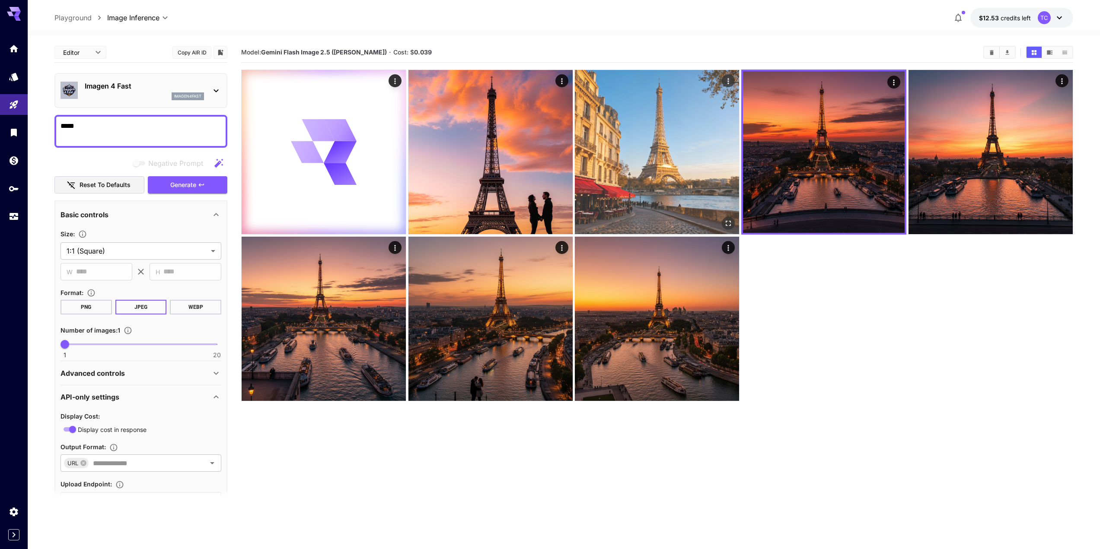
click at [658, 175] on img at bounding box center [657, 152] width 164 height 164
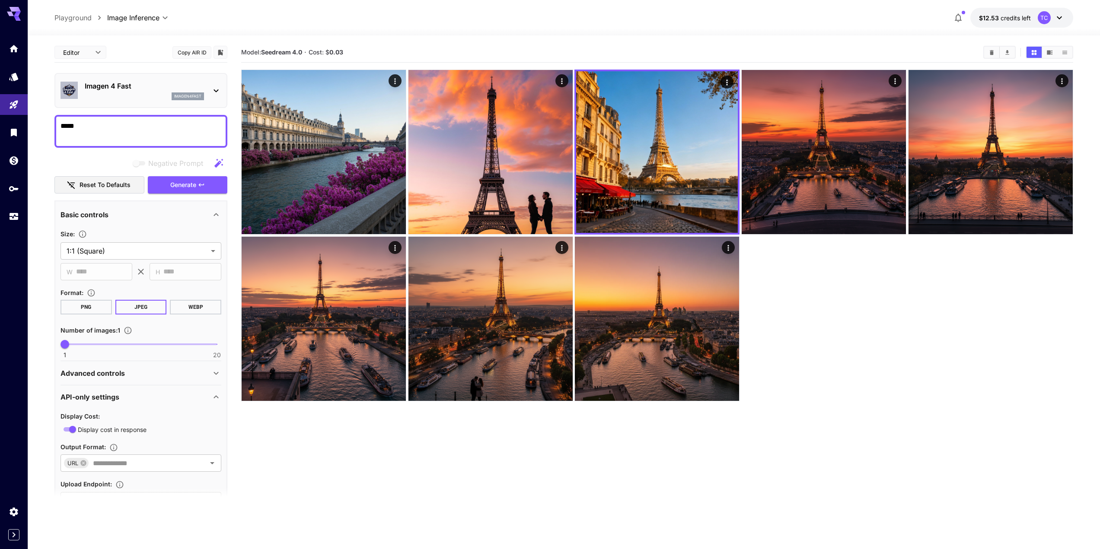
click at [126, 85] on p "Imagen 4 Fast" at bounding box center [144, 86] width 119 height 10
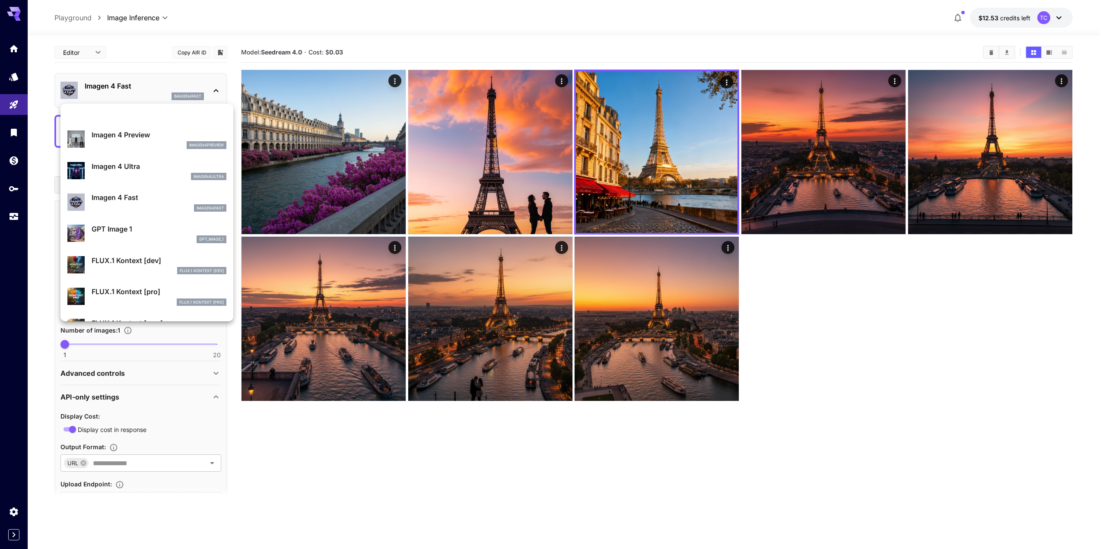
scroll to position [476, 0]
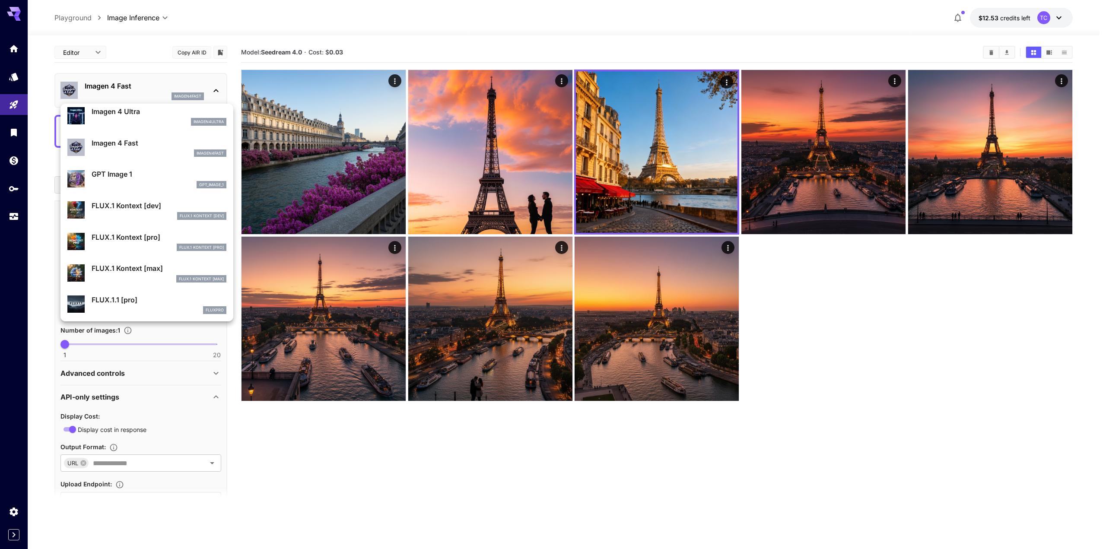
click at [347, 187] on div at bounding box center [553, 274] width 1106 height 549
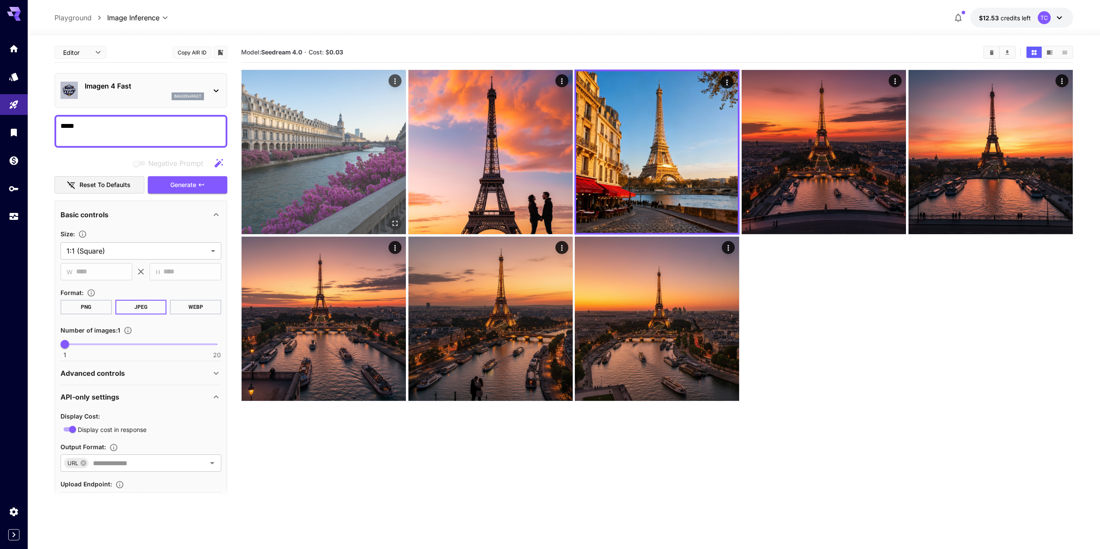
click at [375, 180] on img at bounding box center [324, 152] width 164 height 164
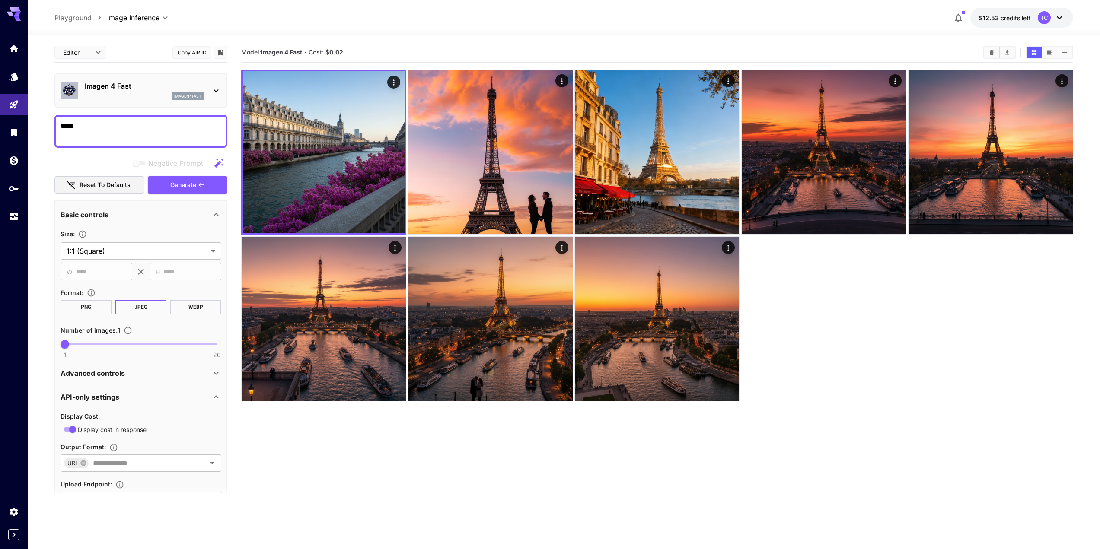
click at [159, 93] on div "imagen4fast" at bounding box center [144, 96] width 119 height 8
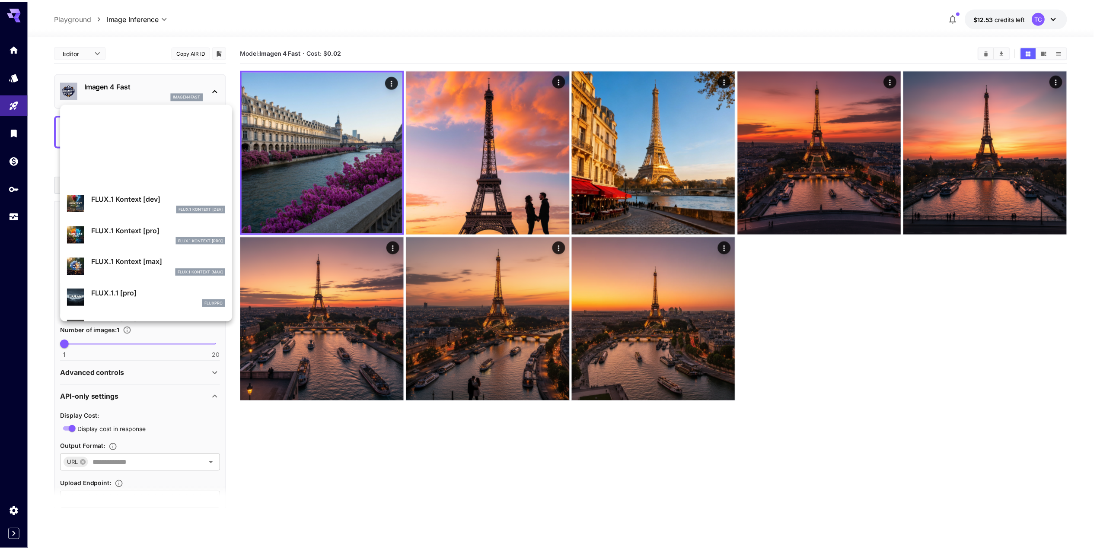
scroll to position [483, 0]
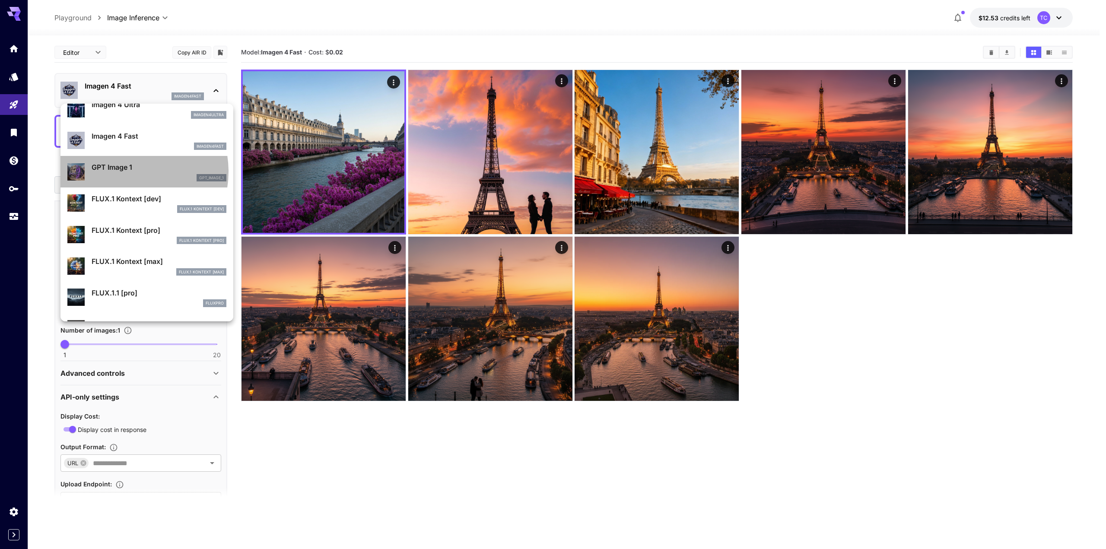
click at [127, 172] on p "GPT Image 1" at bounding box center [159, 167] width 135 height 10
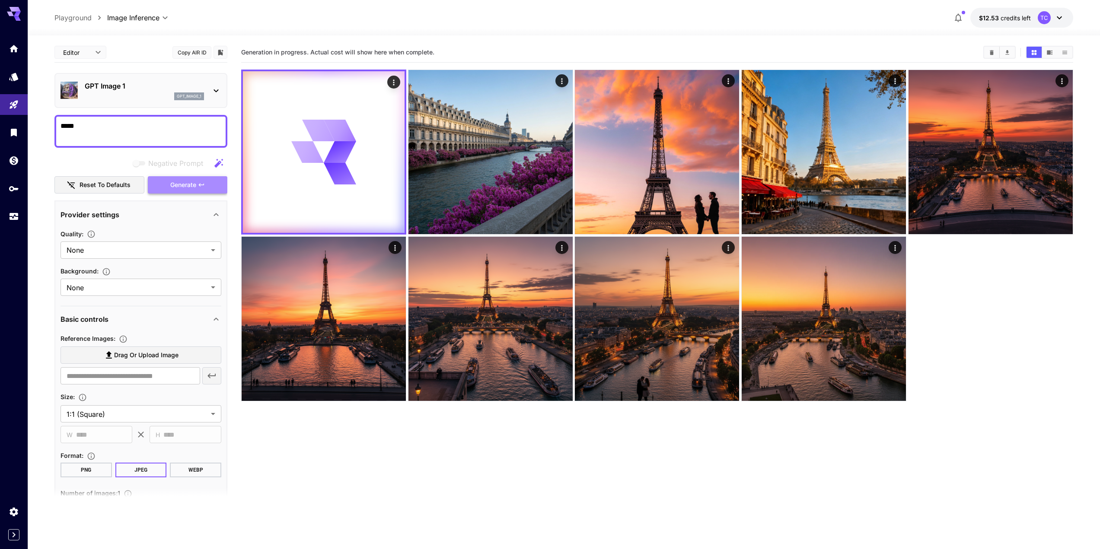
click at [192, 185] on span "Generate" at bounding box center [183, 185] width 26 height 11
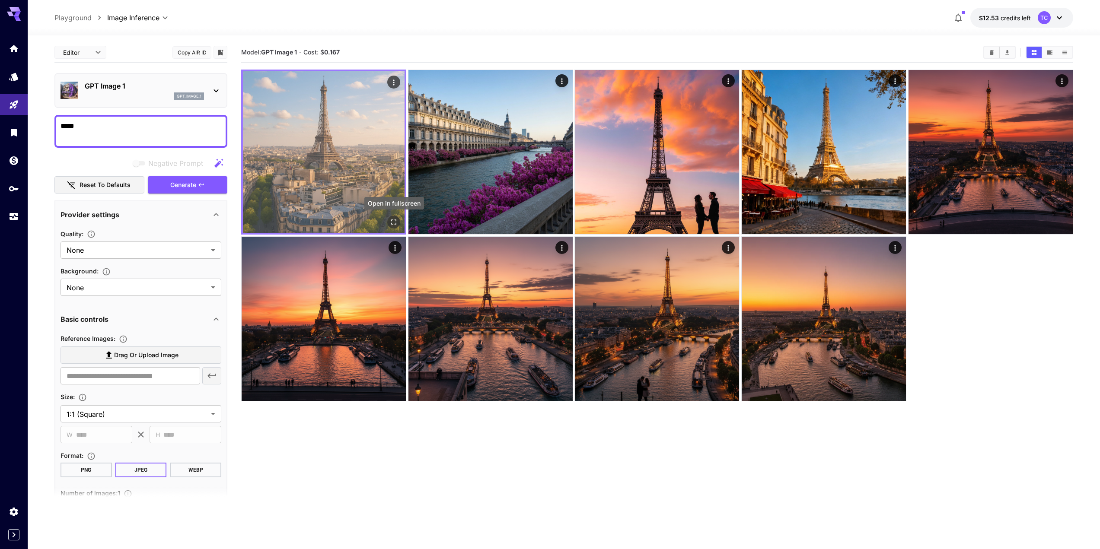
click at [394, 223] on icon "Open in fullscreen" at bounding box center [393, 222] width 9 height 9
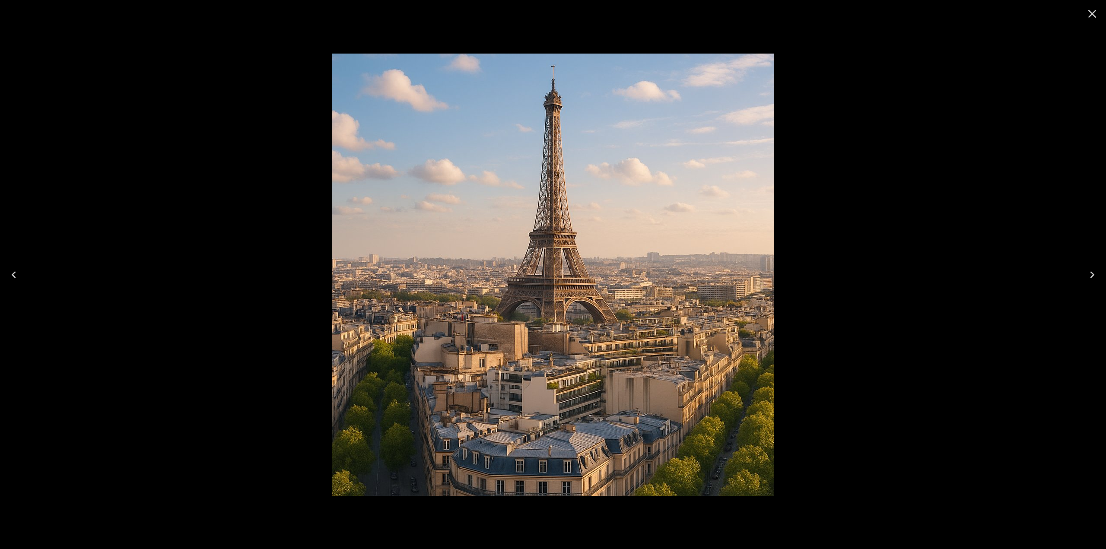
click at [1096, 16] on icon "Close" at bounding box center [1093, 14] width 14 height 14
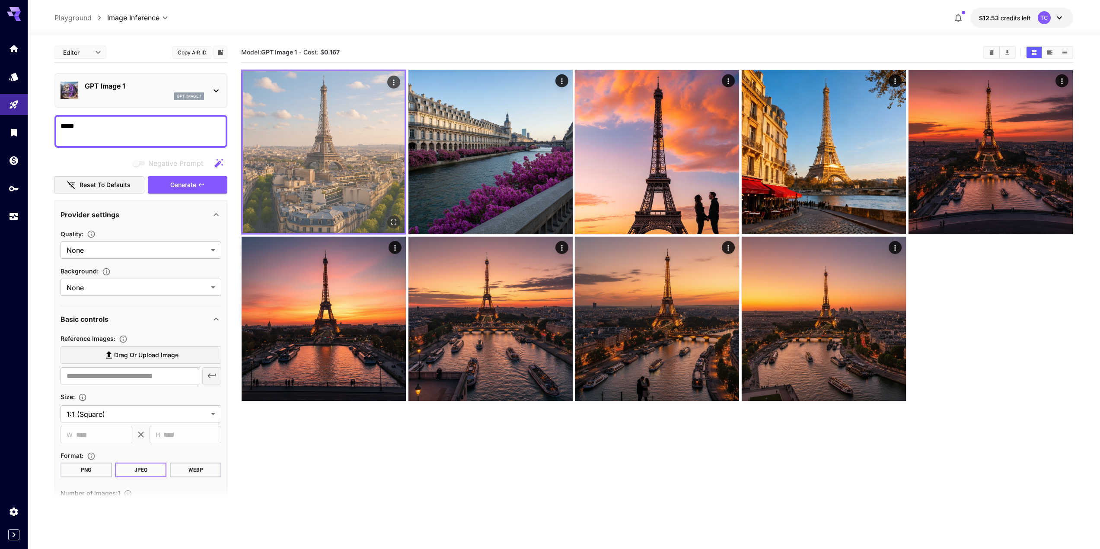
click at [347, 188] on img at bounding box center [324, 152] width 162 height 162
click at [394, 225] on icon "Open in fullscreen" at bounding box center [393, 222] width 9 height 9
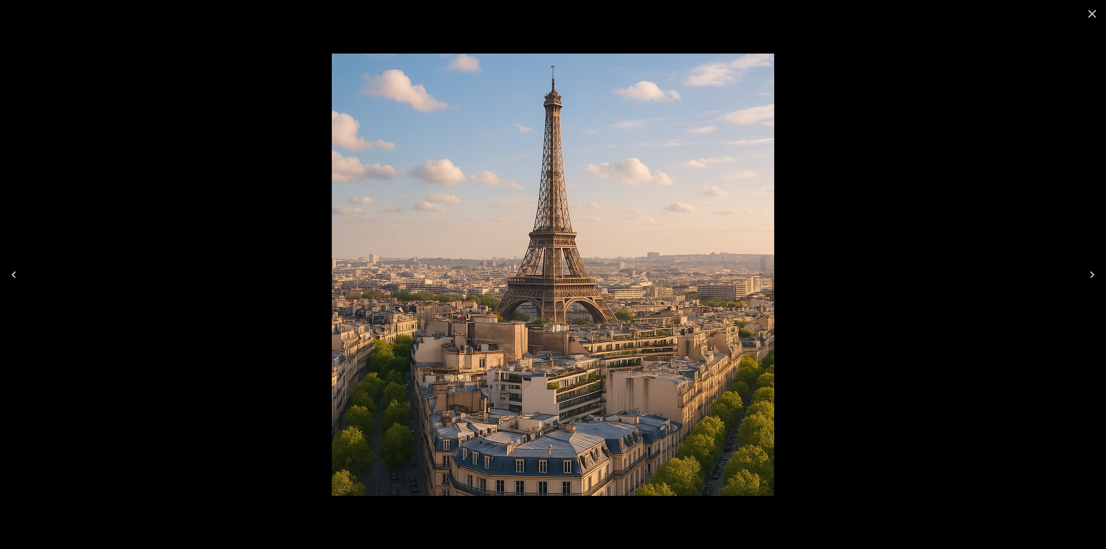
click at [1096, 22] on button "Close" at bounding box center [1092, 13] width 21 height 21
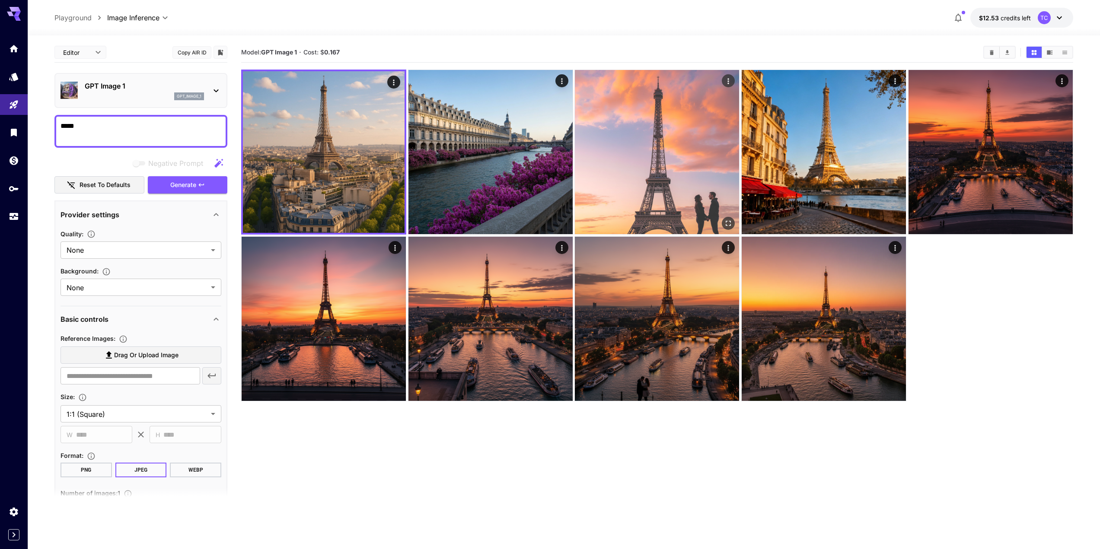
click at [630, 189] on img at bounding box center [657, 152] width 164 height 164
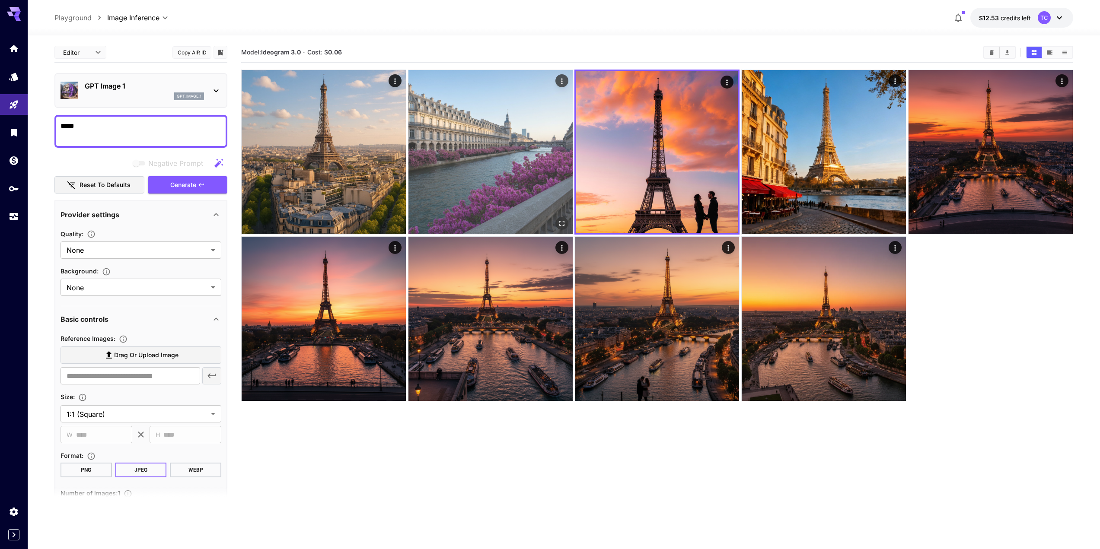
click at [505, 189] on img at bounding box center [490, 152] width 164 height 164
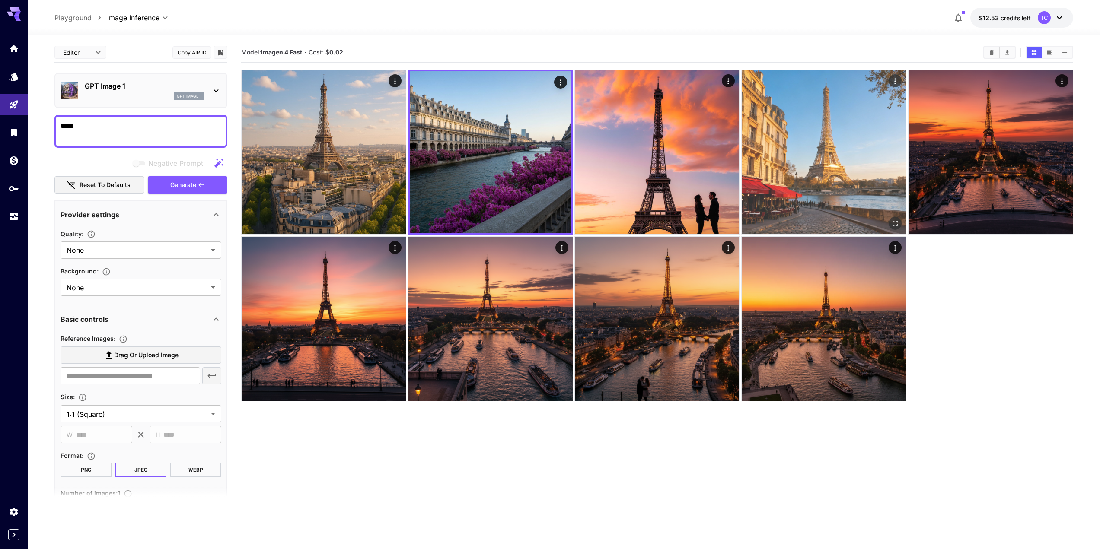
click at [803, 183] on img at bounding box center [824, 152] width 164 height 164
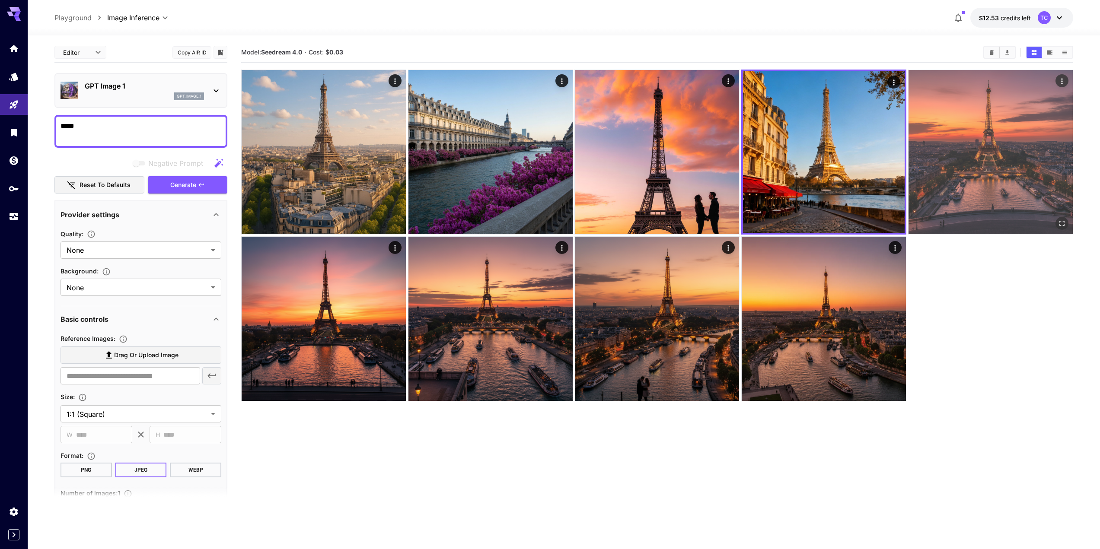
click at [984, 179] on img at bounding box center [990, 152] width 164 height 164
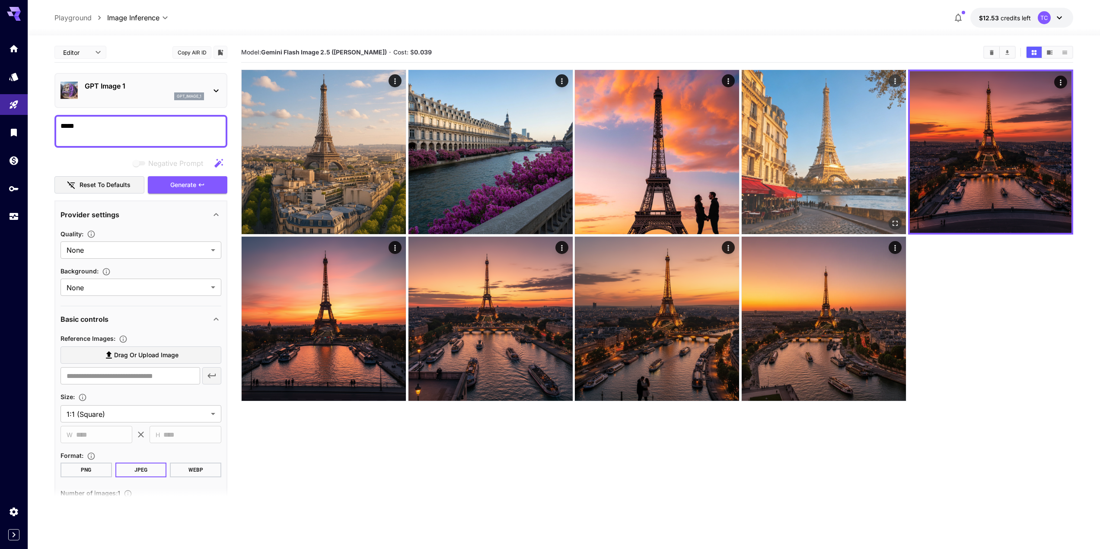
click at [841, 162] on img at bounding box center [824, 152] width 164 height 164
